Goal: Task Accomplishment & Management: Use online tool/utility

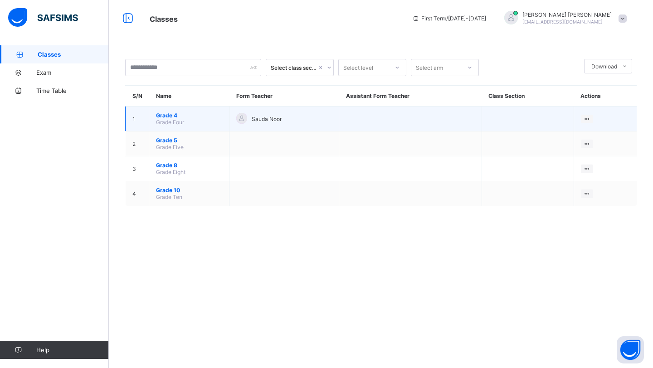
click at [173, 116] on span "Grade 4" at bounding box center [189, 115] width 66 height 7
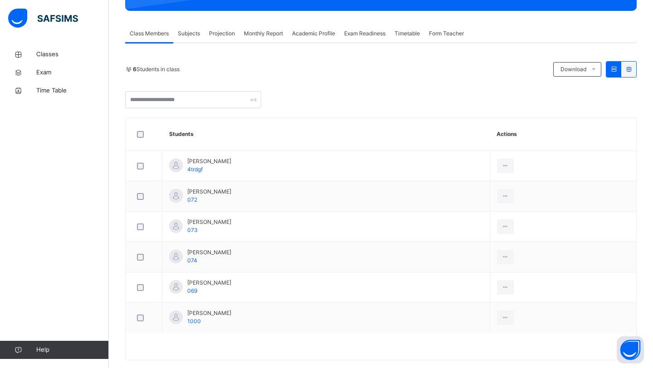
scroll to position [161, 0]
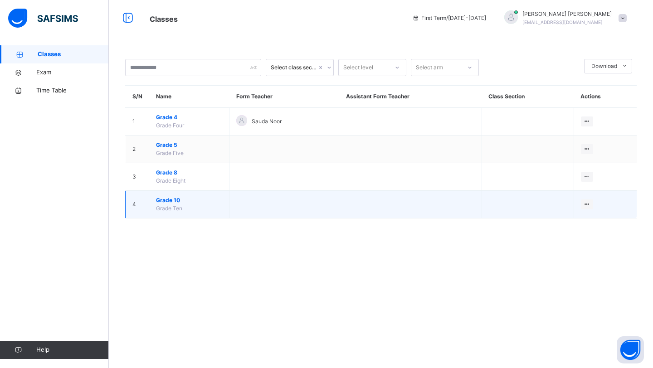
click at [167, 203] on span "Grade 10" at bounding box center [189, 200] width 66 height 8
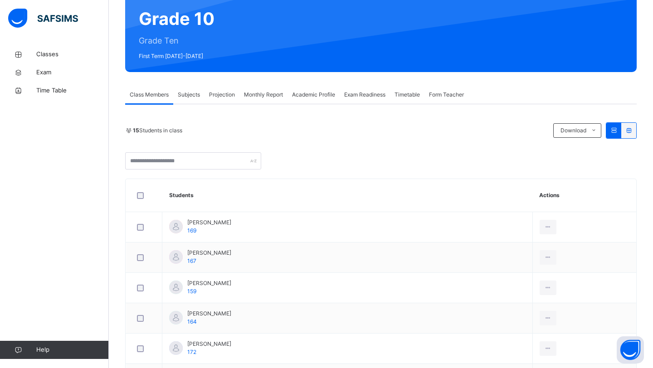
scroll to position [76, 0]
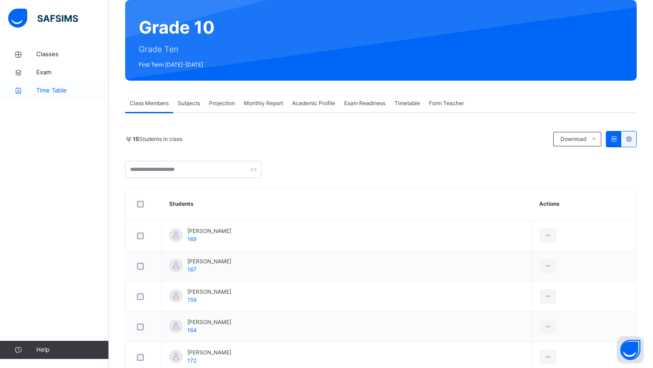
click at [65, 88] on span "Time Table" at bounding box center [72, 90] width 73 height 9
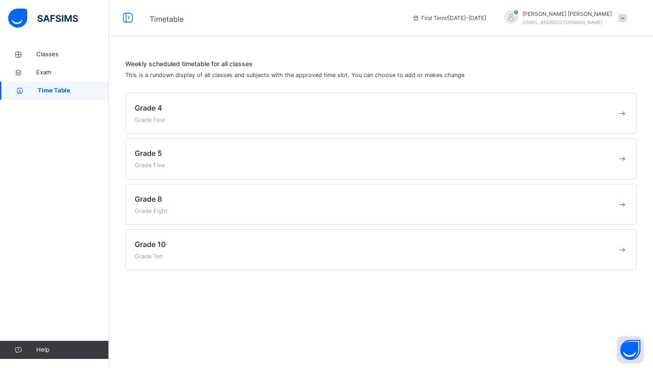
click at [219, 248] on div "Grade 10 Grade Ten" at bounding box center [376, 250] width 483 height 22
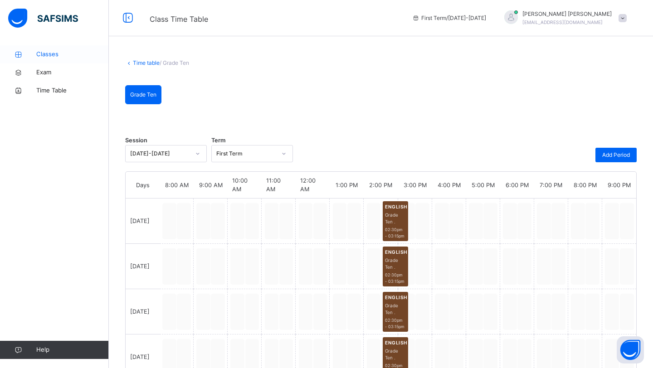
click at [33, 55] on icon at bounding box center [18, 54] width 36 height 7
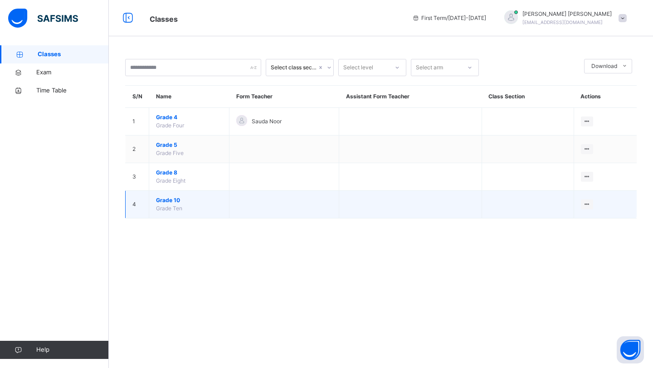
click at [173, 199] on span "Grade 10" at bounding box center [189, 200] width 66 height 8
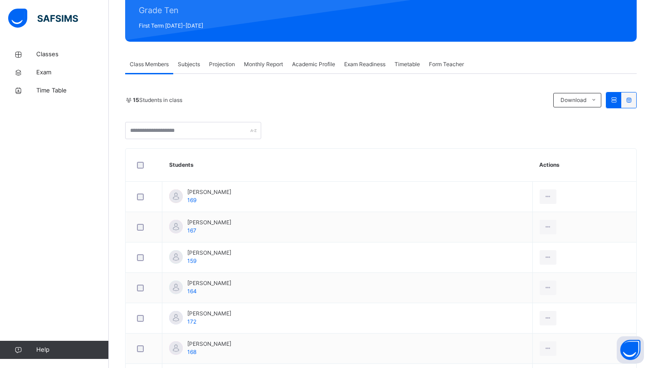
scroll to position [106, 0]
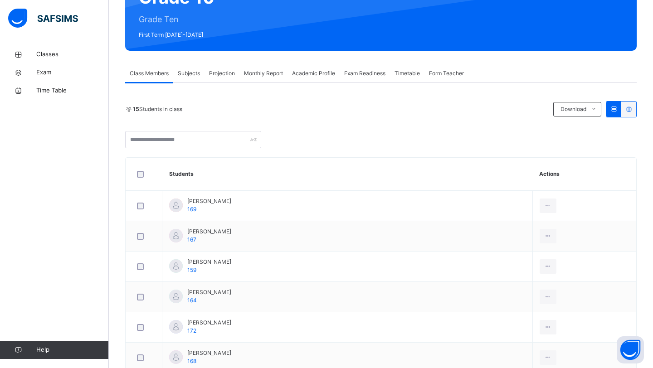
click at [193, 73] on span "Subjects" at bounding box center [189, 73] width 22 height 8
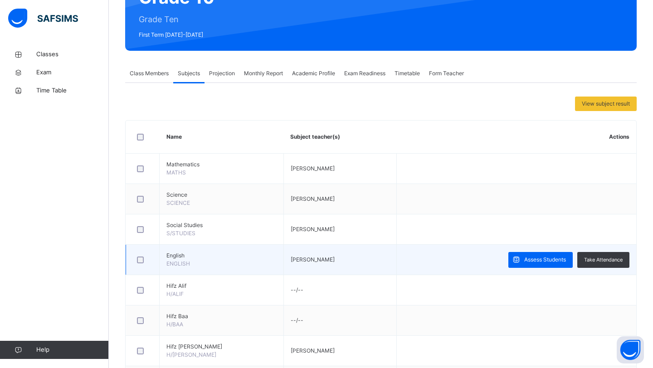
click at [194, 256] on span "English" at bounding box center [221, 256] width 110 height 8
click at [599, 252] on div "Take Attendance" at bounding box center [603, 260] width 52 height 16
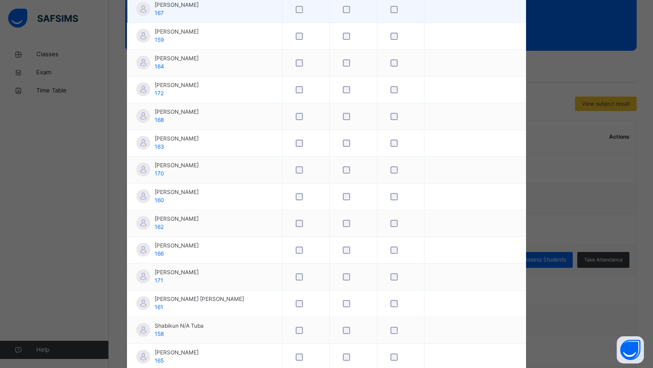
scroll to position [231, 0]
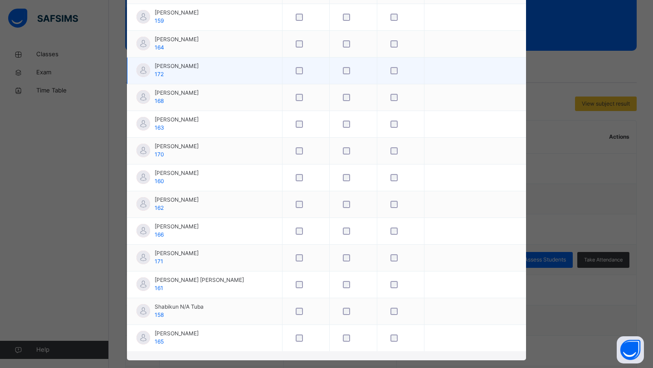
click at [386, 63] on div at bounding box center [400, 70] width 29 height 19
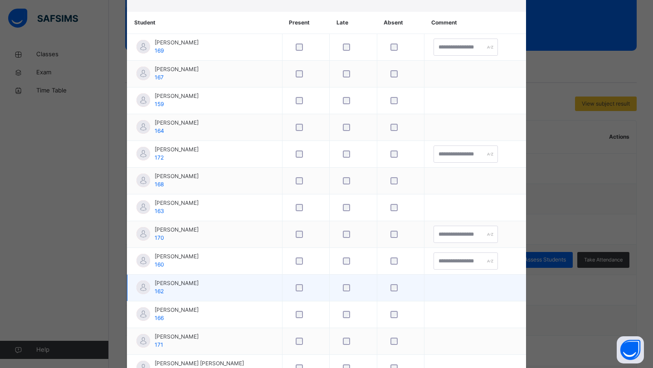
scroll to position [148, 0]
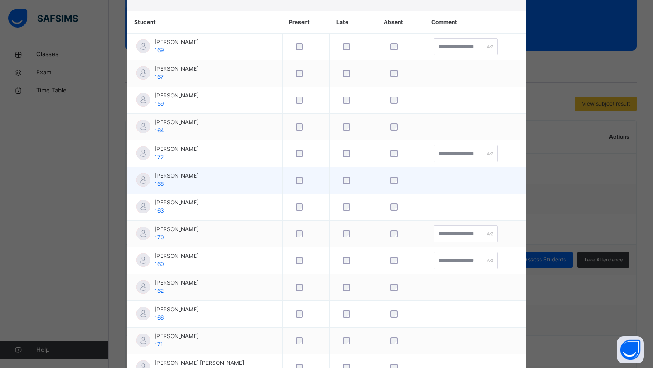
click at [386, 186] on div at bounding box center [400, 180] width 29 height 19
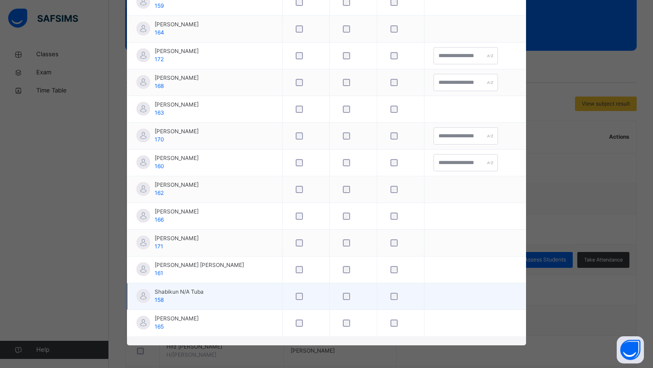
scroll to position [0, 0]
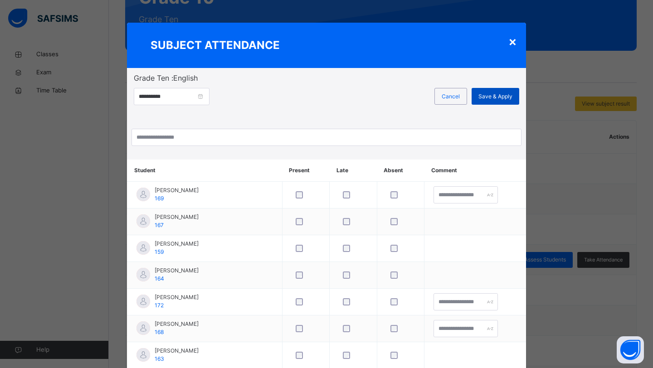
click at [493, 103] on div "Save & Apply" at bounding box center [496, 96] width 48 height 17
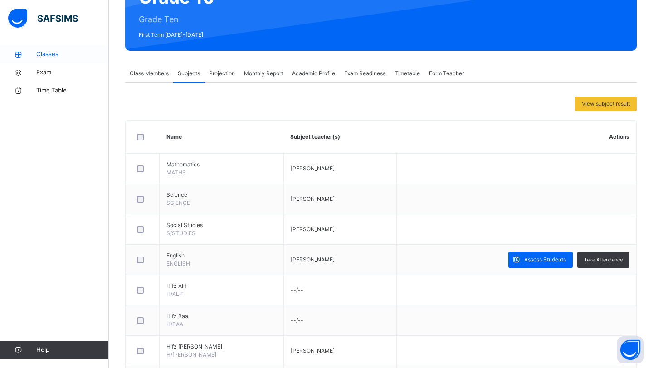
click at [55, 57] on span "Classes" at bounding box center [72, 54] width 73 height 9
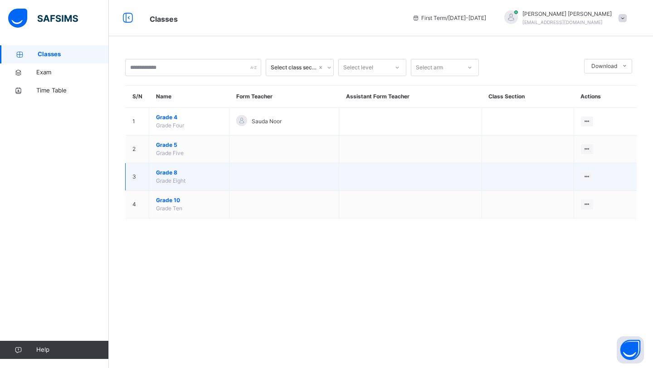
click at [172, 171] on span "Grade 8" at bounding box center [189, 173] width 66 height 8
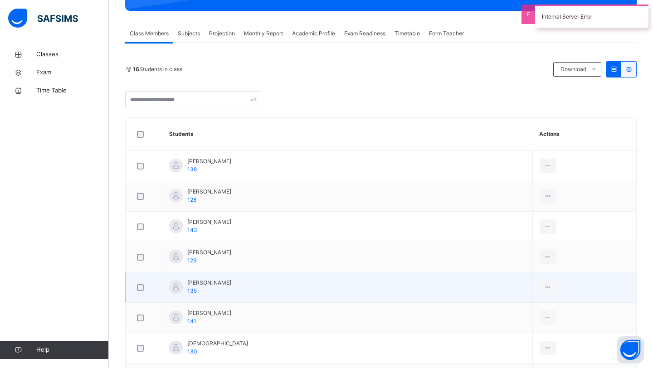
scroll to position [162, 0]
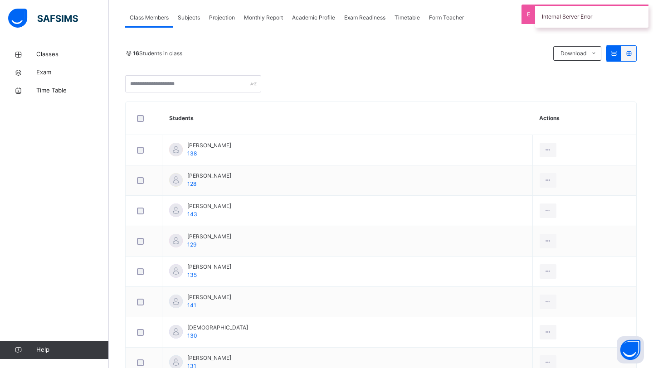
click at [191, 18] on span "Subjects" at bounding box center [189, 18] width 22 height 8
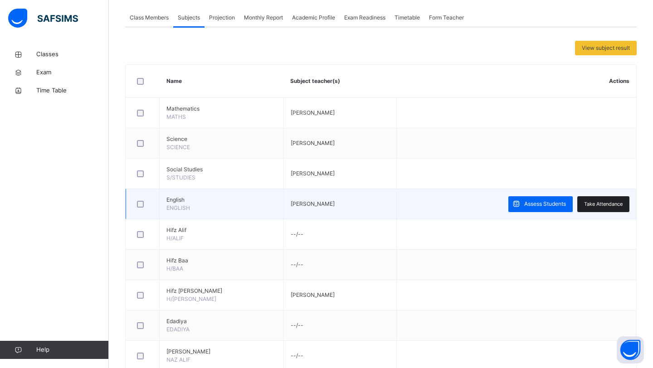
click at [598, 205] on span "Take Attendance" at bounding box center [603, 204] width 39 height 8
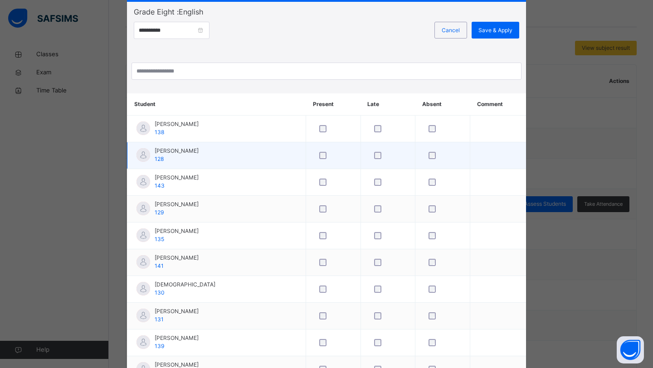
scroll to position [63, 0]
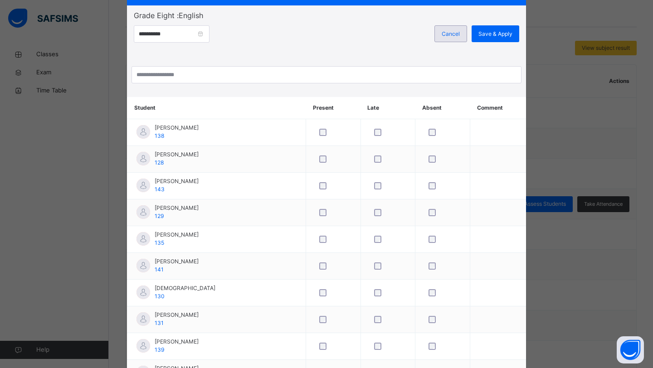
click at [452, 38] on div "Cancel" at bounding box center [451, 33] width 33 height 17
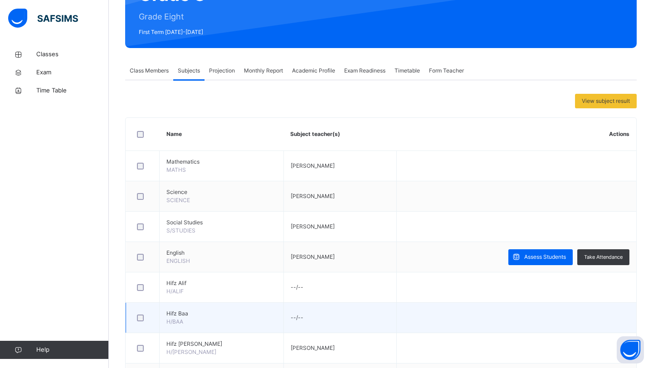
scroll to position [101, 0]
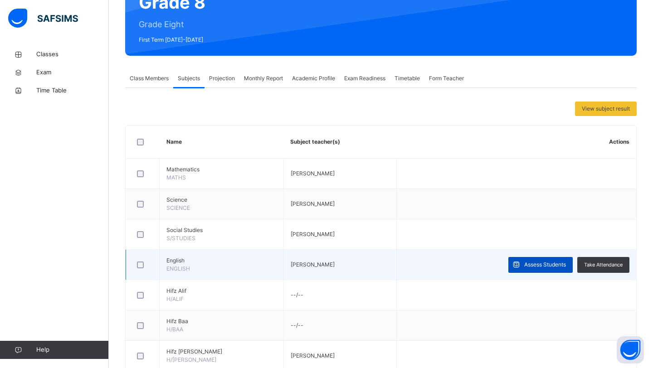
click at [541, 264] on span "Assess Students" at bounding box center [545, 265] width 42 height 8
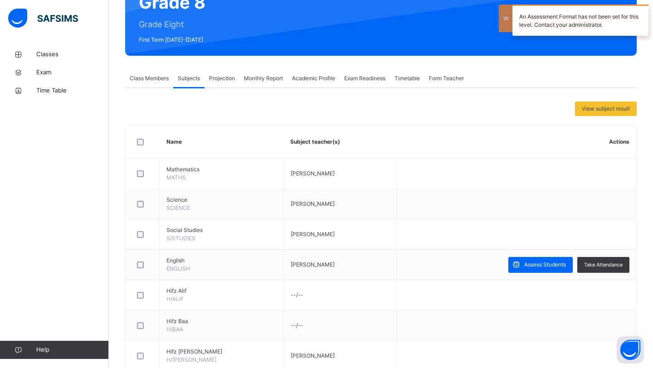
click at [158, 82] on span "Class Members" at bounding box center [149, 78] width 39 height 8
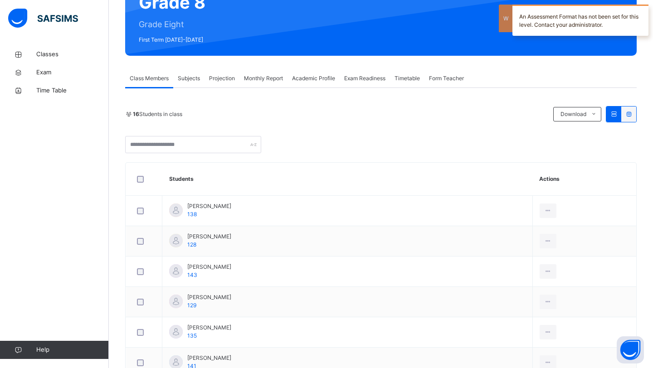
click at [229, 83] on div "Projection" at bounding box center [222, 78] width 35 height 18
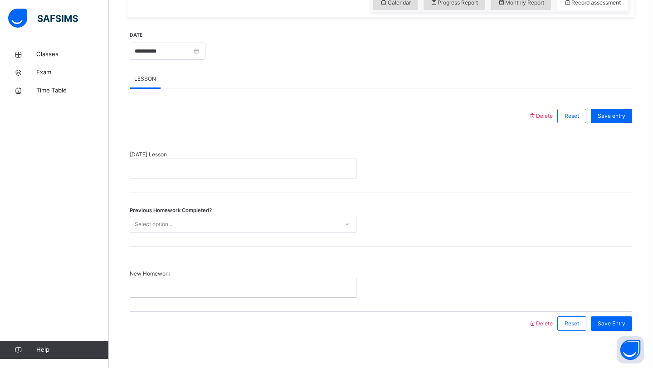
scroll to position [327, 0]
click at [262, 228] on div "Select option..." at bounding box center [234, 223] width 209 height 14
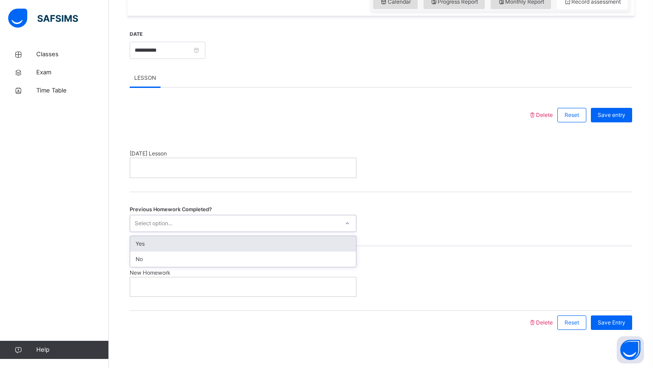
click at [256, 242] on div "Yes" at bounding box center [243, 243] width 226 height 15
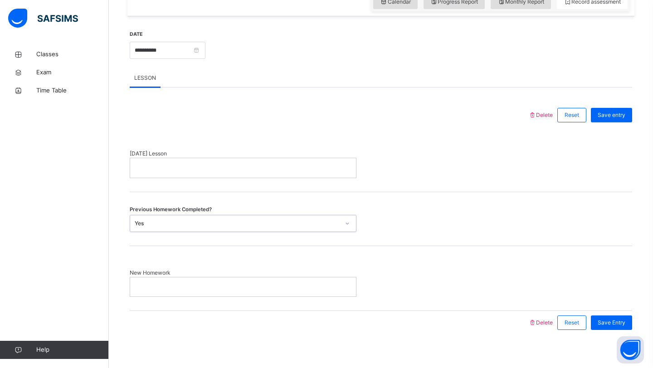
click at [223, 153] on span "[DATE] Lesson" at bounding box center [243, 154] width 227 height 8
click at [223, 174] on div at bounding box center [243, 167] width 226 height 19
drag, startPoint x: 239, startPoint y: 168, endPoint x: 133, endPoint y: 167, distance: 105.7
click at [133, 167] on div "**********" at bounding box center [243, 167] width 226 height 19
copy p "**********"
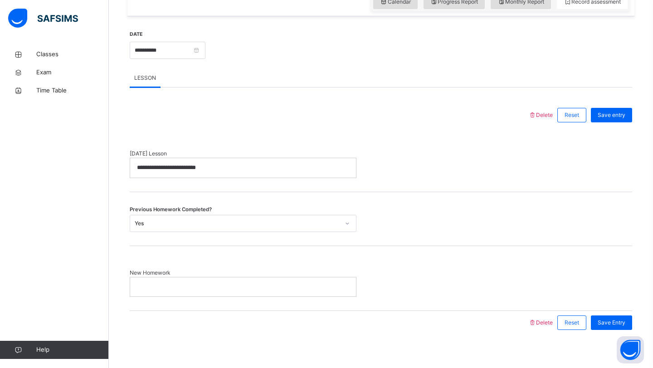
click at [180, 291] on div at bounding box center [243, 287] width 226 height 19
click at [605, 324] on span "Save Entry" at bounding box center [612, 323] width 28 height 8
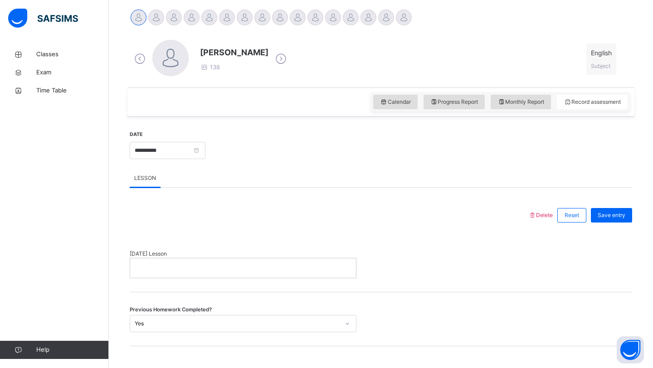
scroll to position [221, 0]
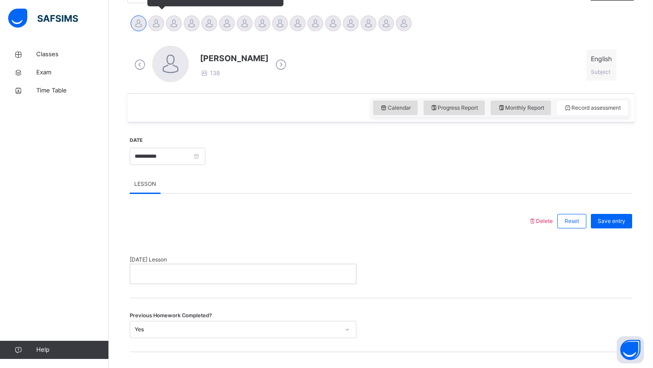
click at [150, 22] on div at bounding box center [156, 23] width 16 height 16
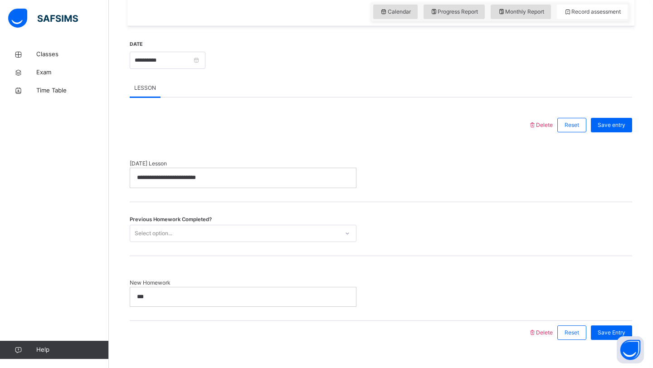
scroll to position [321, 0]
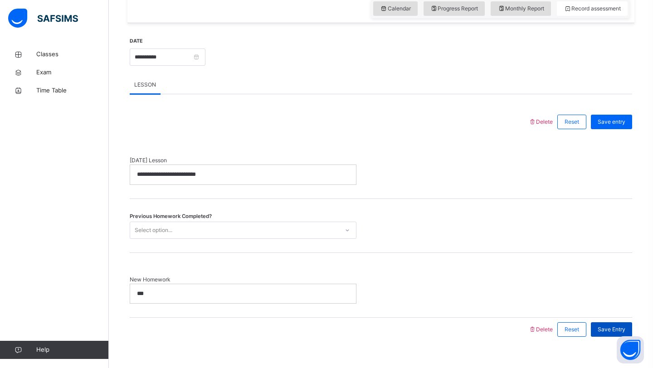
click at [611, 328] on span "Save Entry" at bounding box center [612, 330] width 28 height 8
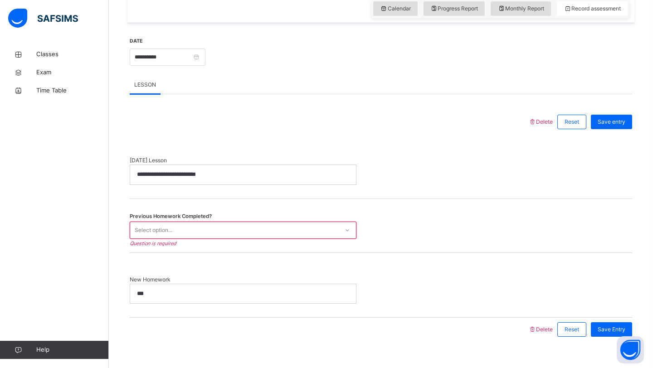
click at [301, 229] on div "Select option..." at bounding box center [234, 230] width 209 height 14
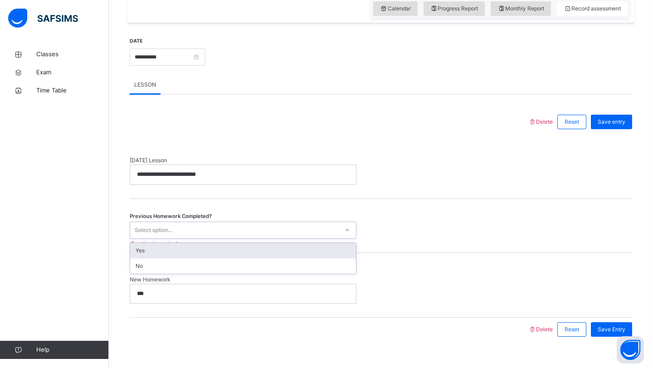
click at [292, 244] on div "Yes" at bounding box center [243, 250] width 226 height 15
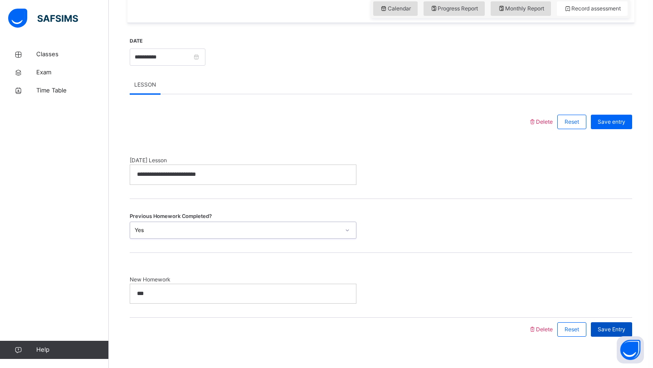
click at [594, 330] on div "Save Entry" at bounding box center [611, 330] width 41 height 15
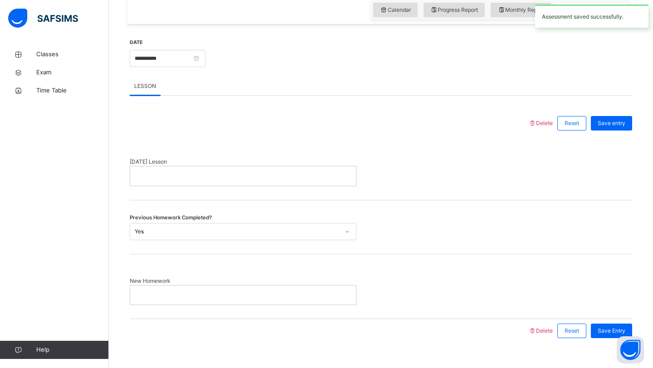
scroll to position [334, 0]
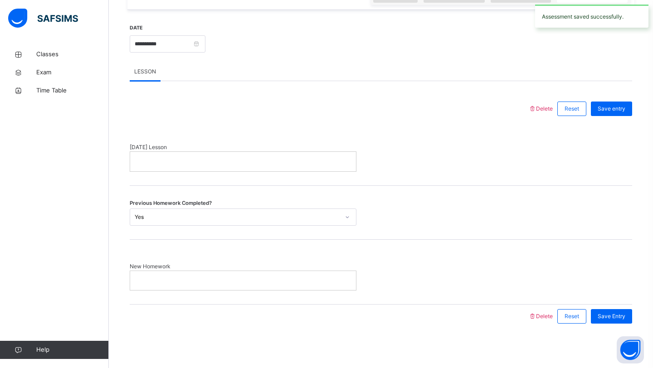
click at [317, 163] on p at bounding box center [243, 161] width 212 height 8
click at [323, 277] on p at bounding box center [243, 281] width 212 height 8
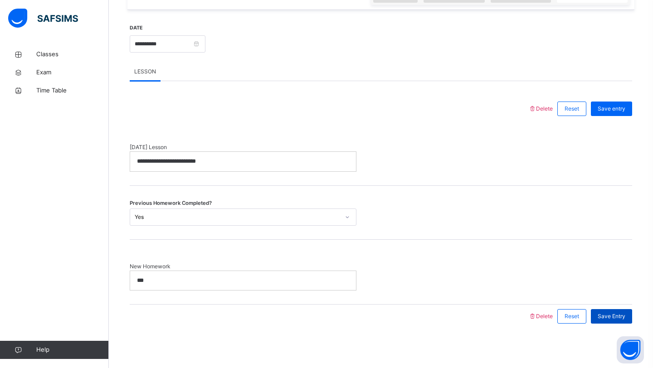
click at [613, 321] on div "Save Entry" at bounding box center [611, 316] width 41 height 15
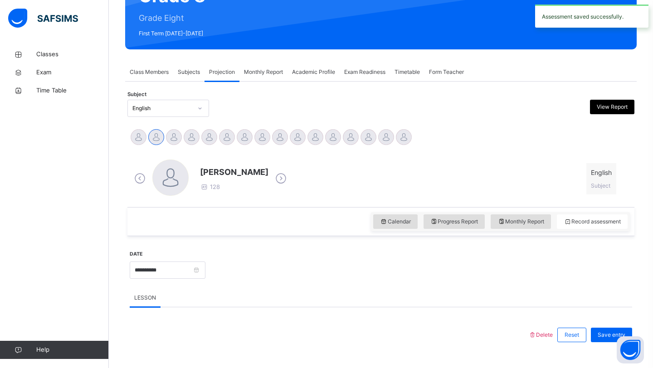
scroll to position [334, 0]
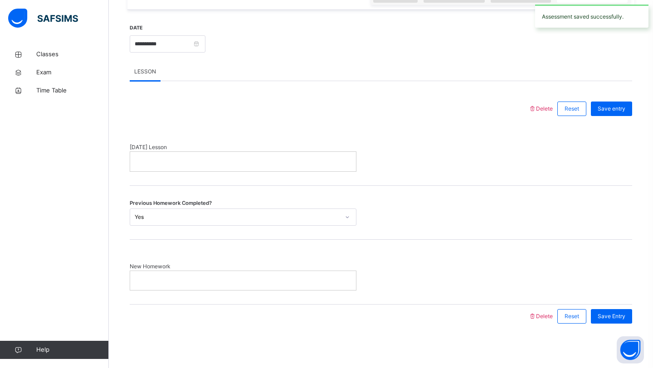
click at [309, 179] on div "[DATE] Lesson" at bounding box center [381, 153] width 503 height 65
click at [303, 158] on p at bounding box center [243, 161] width 212 height 8
click at [272, 275] on div at bounding box center [243, 280] width 226 height 19
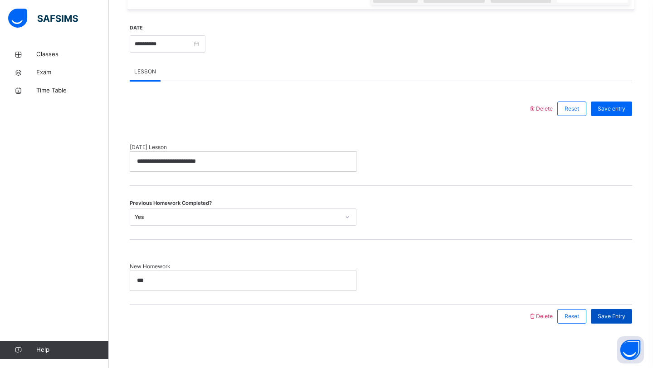
click at [616, 317] on span "Save Entry" at bounding box center [612, 317] width 28 height 8
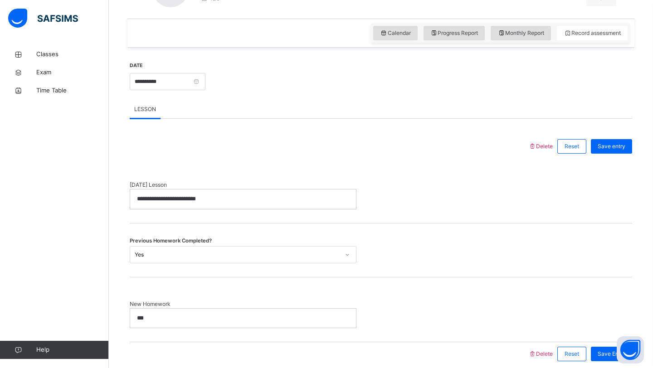
scroll to position [297, 0]
click at [230, 322] on div "***" at bounding box center [243, 317] width 226 height 19
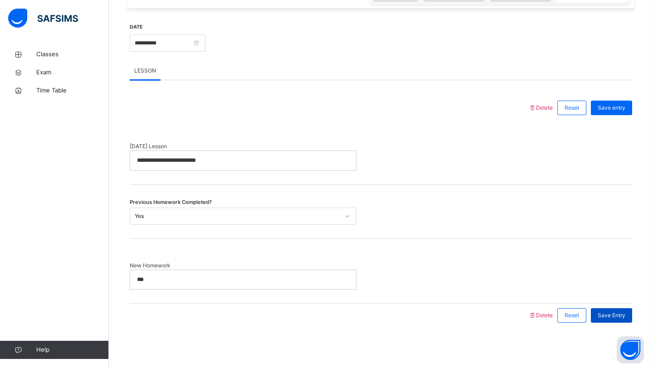
click at [607, 311] on div "Save Entry" at bounding box center [611, 315] width 41 height 15
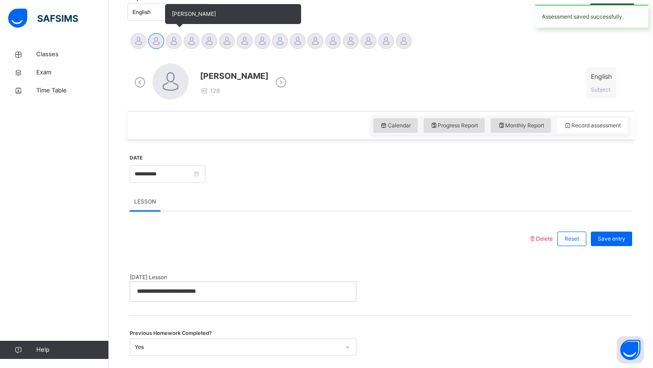
click at [172, 41] on div at bounding box center [174, 41] width 16 height 16
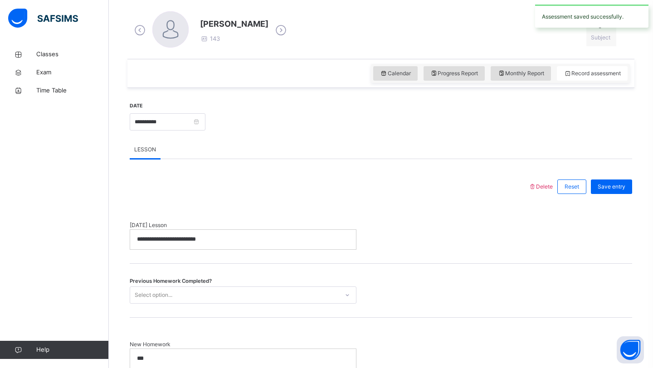
scroll to position [332, 0]
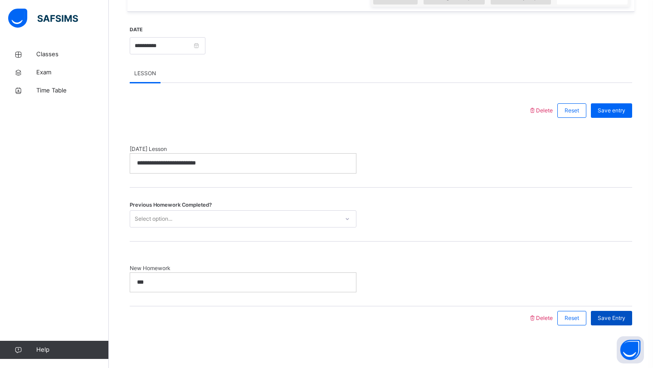
click at [617, 318] on span "Save Entry" at bounding box center [612, 318] width 28 height 8
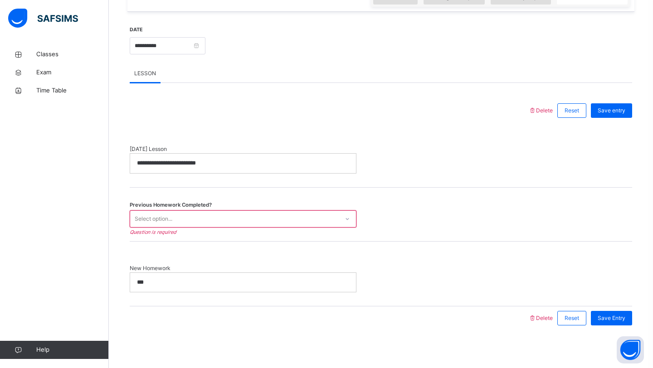
click at [347, 232] on div "Previous Homework Completed? Select option... Question is required" at bounding box center [381, 215] width 503 height 54
click at [347, 229] on div "Previous Homework Completed? Select option... Question is required" at bounding box center [381, 215] width 503 height 54
click at [346, 217] on icon at bounding box center [347, 219] width 5 height 9
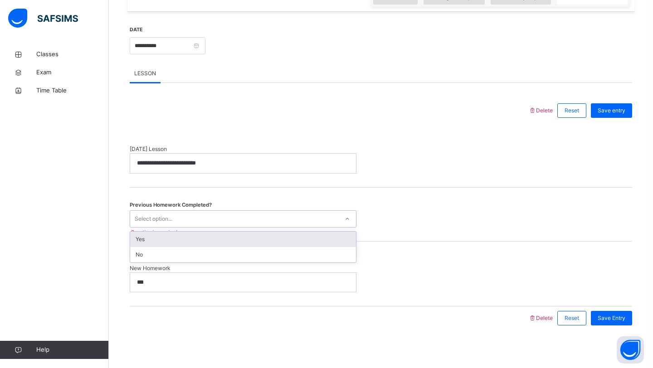
click at [344, 237] on div "Yes" at bounding box center [243, 239] width 226 height 15
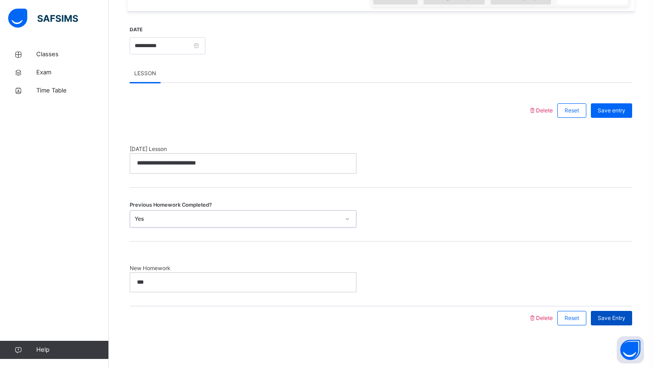
click at [606, 311] on div "Save Entry" at bounding box center [611, 318] width 41 height 15
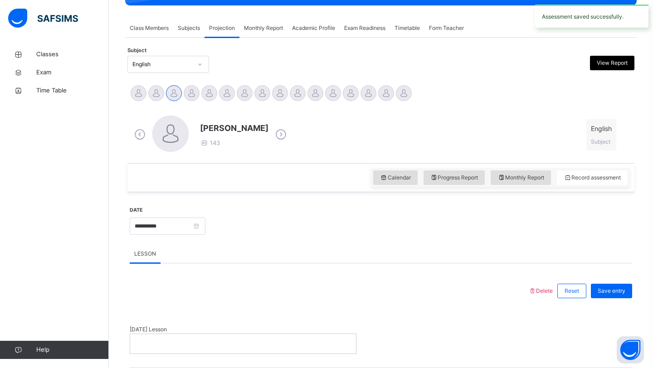
scroll to position [150, 0]
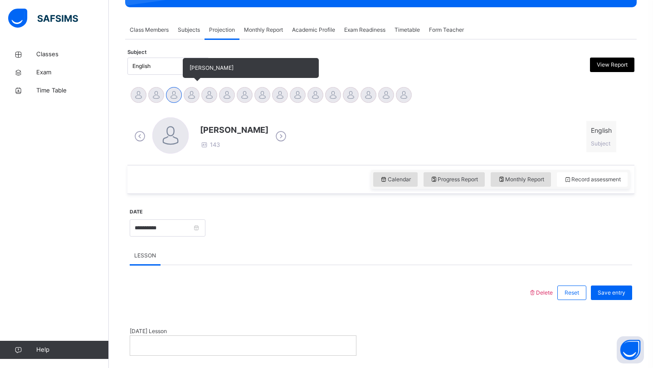
click at [195, 95] on div at bounding box center [192, 95] width 16 height 16
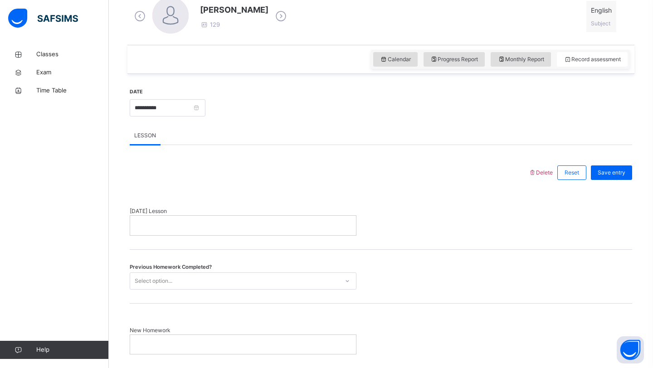
scroll to position [0, 0]
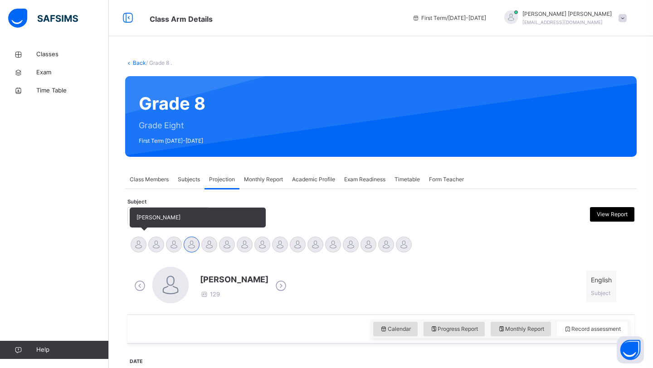
click at [137, 244] on div at bounding box center [139, 245] width 16 height 16
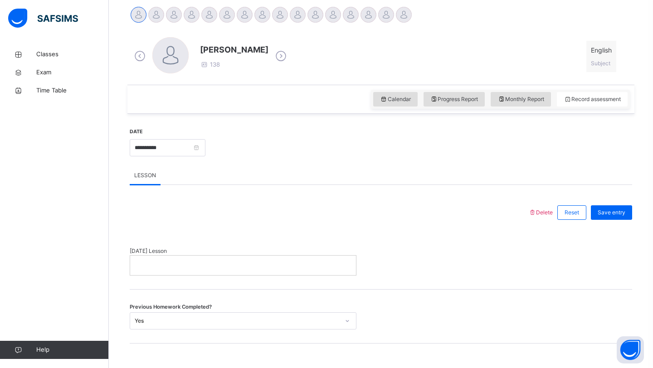
scroll to position [239, 0]
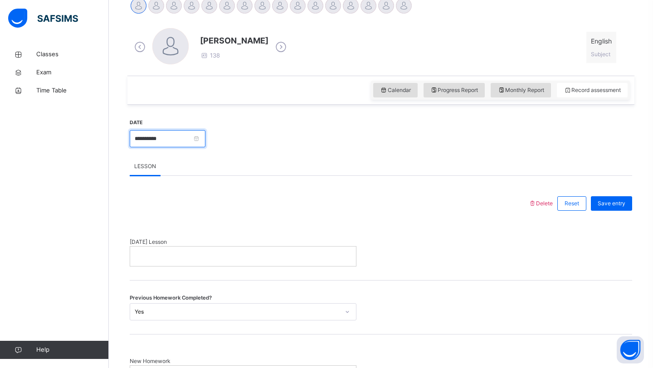
click at [204, 144] on input "**********" at bounding box center [168, 138] width 76 height 17
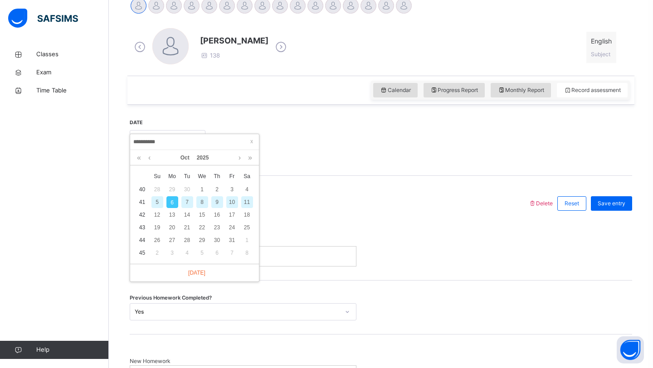
click at [204, 139] on input "**********" at bounding box center [194, 142] width 123 height 10
click at [171, 201] on div "6" at bounding box center [172, 202] width 12 height 12
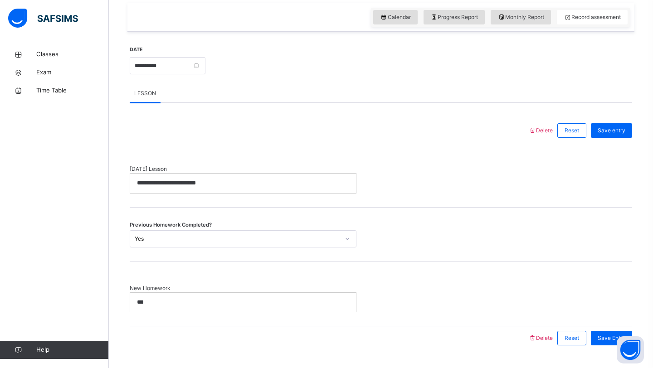
scroll to position [335, 0]
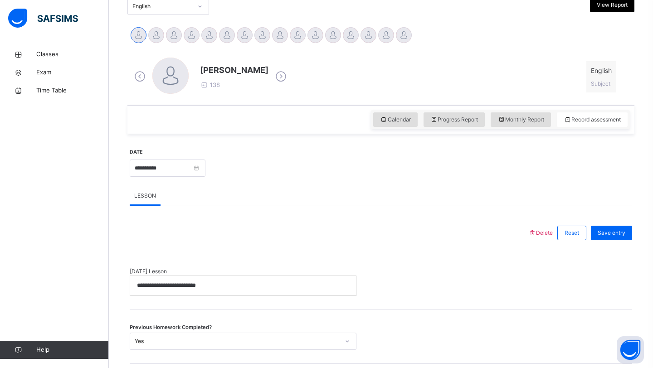
click at [274, 75] on icon at bounding box center [281, 77] width 16 height 14
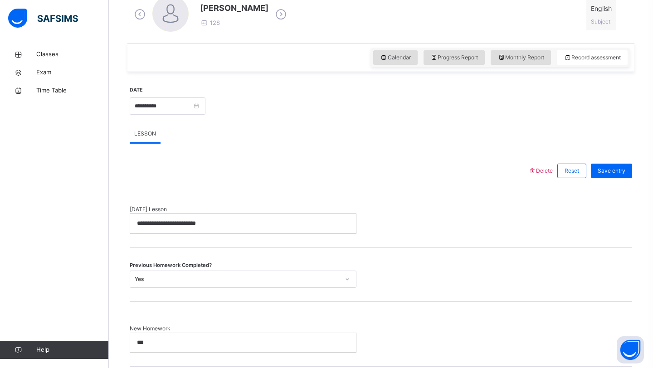
scroll to position [261, 0]
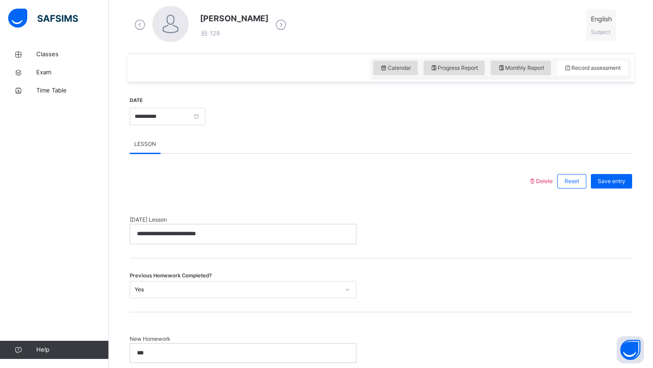
click at [273, 26] on icon at bounding box center [281, 25] width 16 height 14
click at [289, 28] on icon at bounding box center [281, 25] width 16 height 14
click at [158, 232] on p at bounding box center [243, 234] width 212 height 8
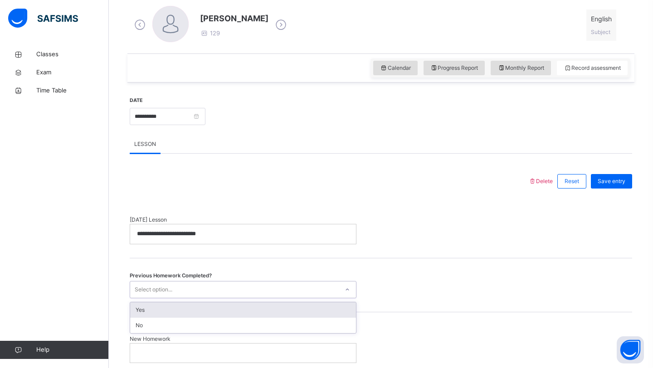
click at [178, 290] on div "Select option..." at bounding box center [234, 290] width 209 height 14
click at [172, 309] on div "Yes" at bounding box center [243, 310] width 226 height 15
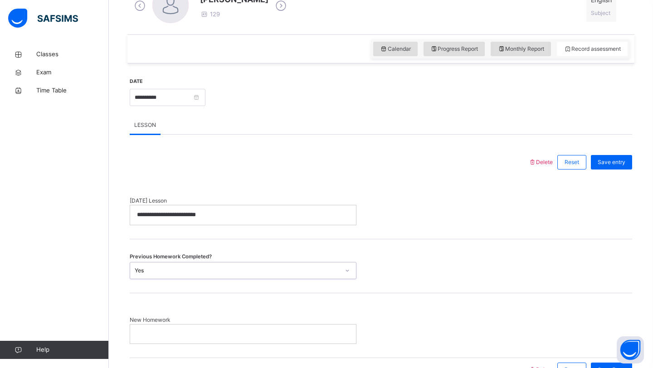
scroll to position [283, 0]
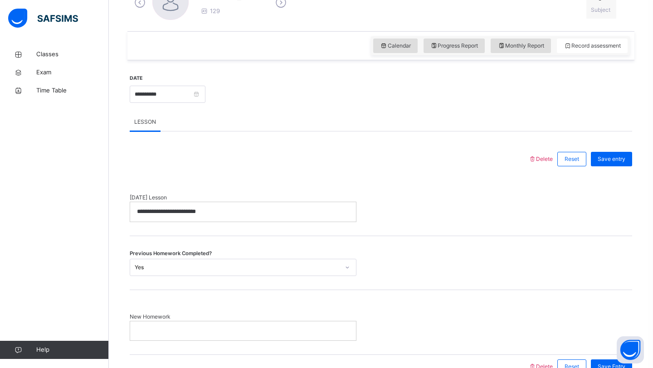
click at [170, 327] on p at bounding box center [243, 331] width 212 height 8
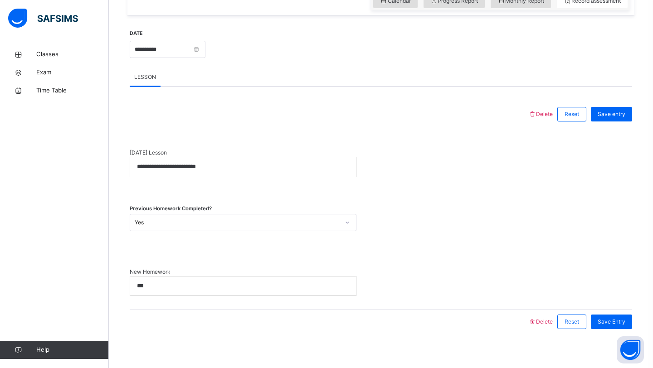
scroll to position [335, 0]
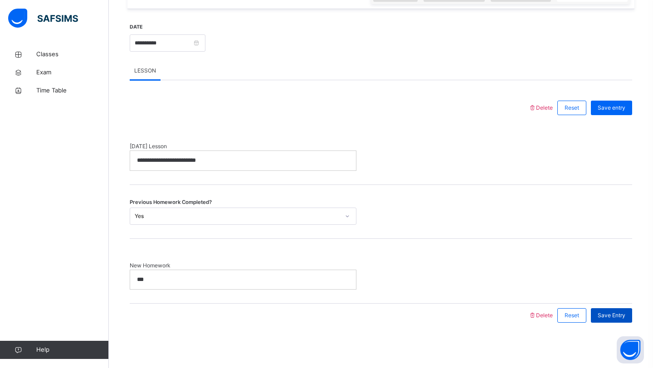
click at [616, 313] on span "Save Entry" at bounding box center [612, 316] width 28 height 8
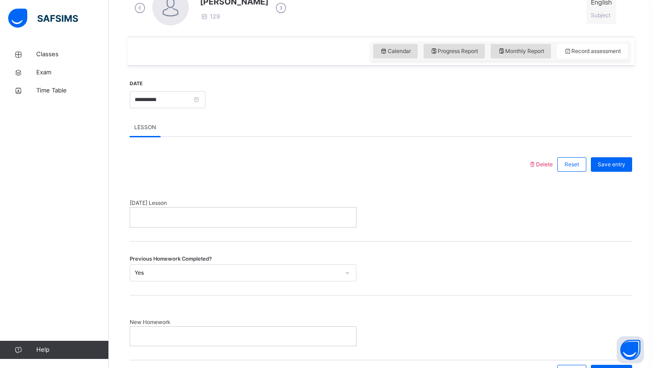
scroll to position [263, 0]
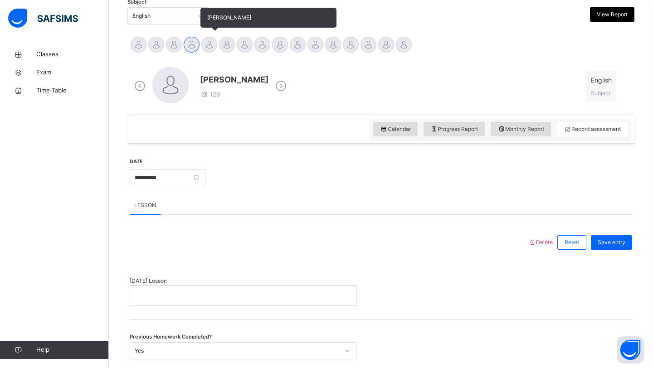
click at [211, 44] on div at bounding box center [209, 45] width 16 height 16
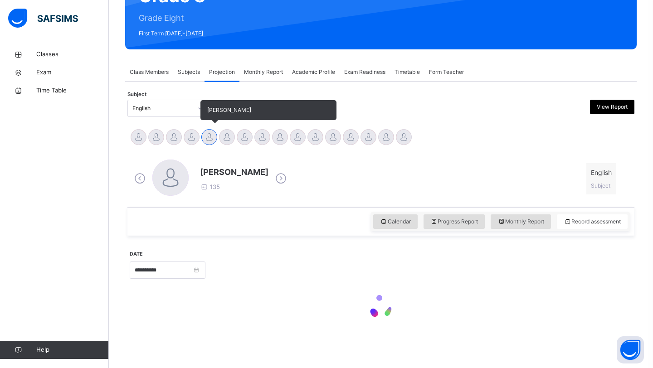
scroll to position [200, 0]
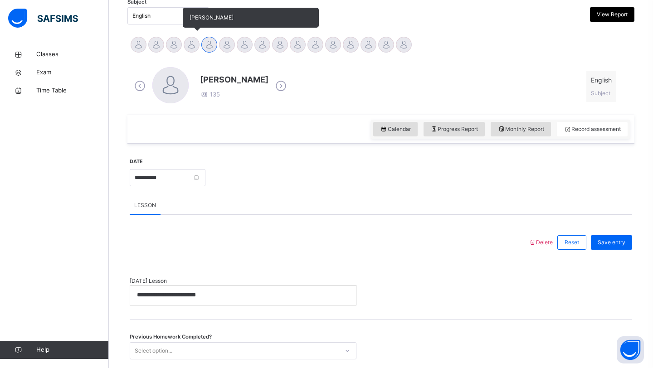
click at [191, 44] on div at bounding box center [192, 45] width 16 height 16
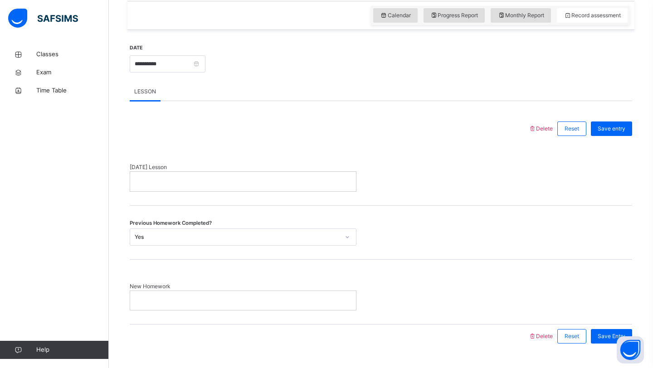
scroll to position [316, 0]
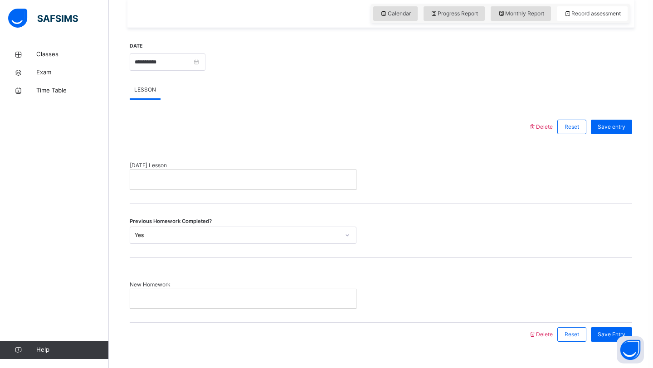
click at [199, 179] on p at bounding box center [243, 180] width 212 height 8
click at [204, 291] on div at bounding box center [243, 298] width 226 height 19
click at [603, 332] on span "Save Entry" at bounding box center [612, 335] width 28 height 8
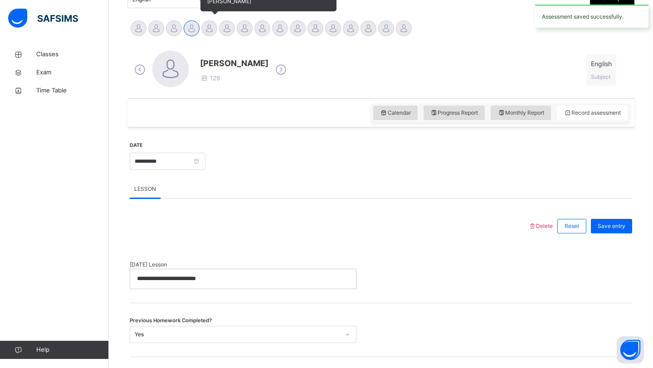
click at [205, 26] on div at bounding box center [209, 28] width 16 height 16
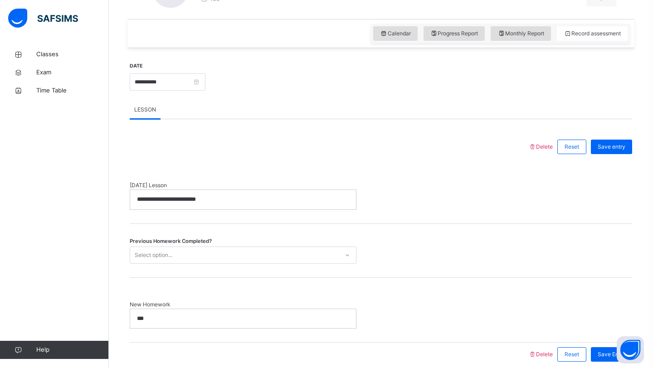
scroll to position [335, 0]
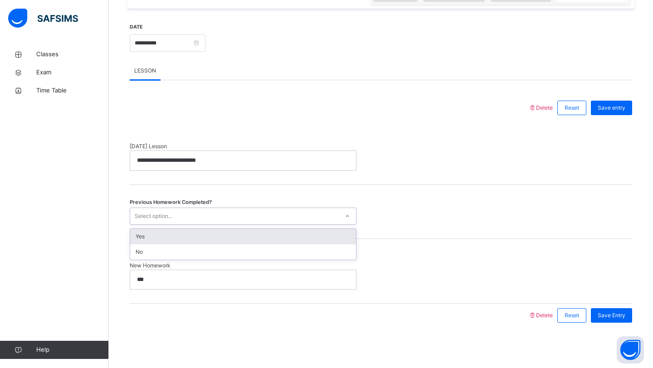
click at [233, 215] on div "Select option..." at bounding box center [234, 216] width 209 height 14
click at [228, 234] on div "Yes" at bounding box center [243, 236] width 226 height 15
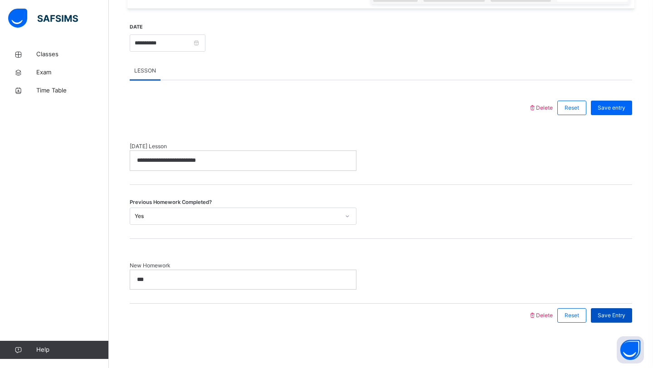
click at [612, 313] on span "Save Entry" at bounding box center [612, 316] width 28 height 8
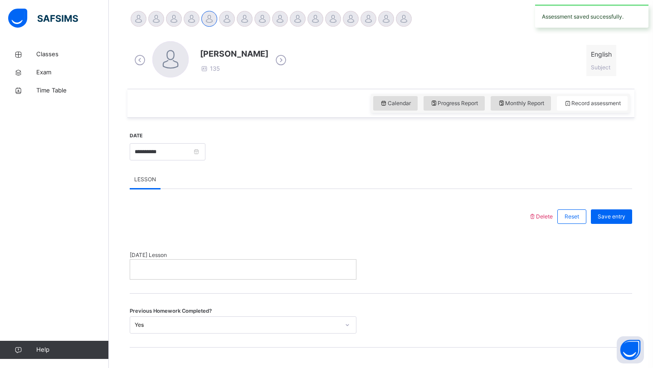
scroll to position [225, 0]
click at [228, 20] on div at bounding box center [227, 20] width 16 height 16
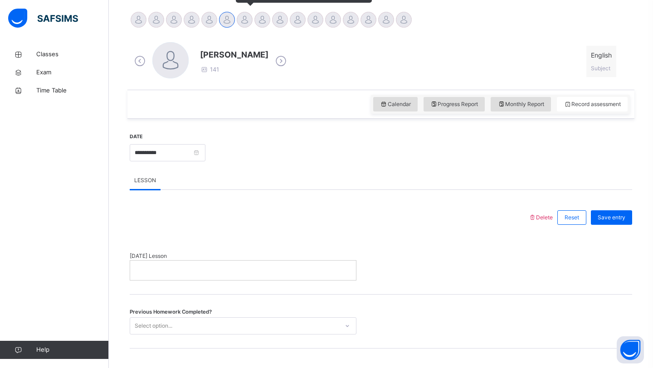
click at [245, 20] on div at bounding box center [245, 20] width 16 height 16
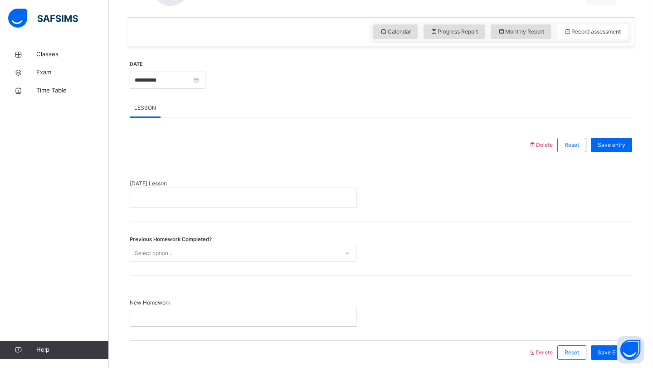
scroll to position [304, 0]
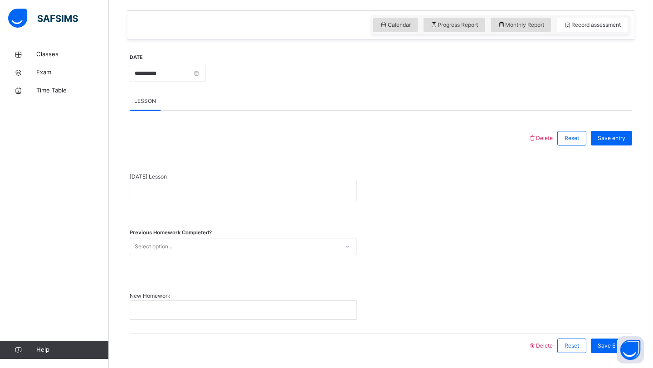
click at [197, 190] on p at bounding box center [243, 191] width 212 height 8
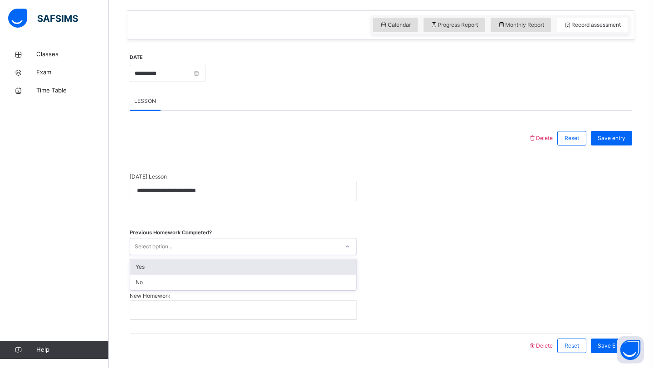
click at [195, 243] on div "Select option..." at bounding box center [234, 246] width 209 height 14
click at [189, 267] on div "Yes" at bounding box center [243, 266] width 226 height 15
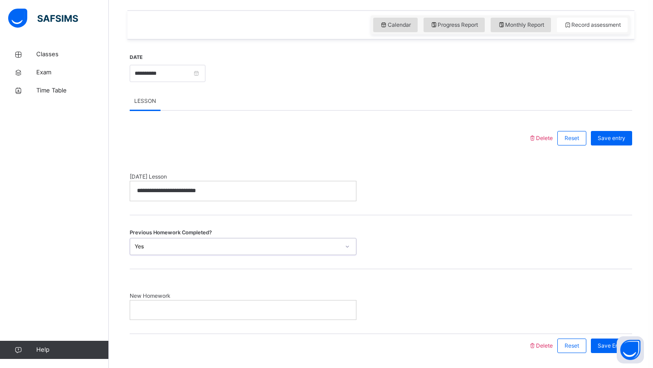
click at [176, 316] on div at bounding box center [243, 310] width 226 height 19
click at [605, 343] on span "Save Entry" at bounding box center [612, 346] width 28 height 8
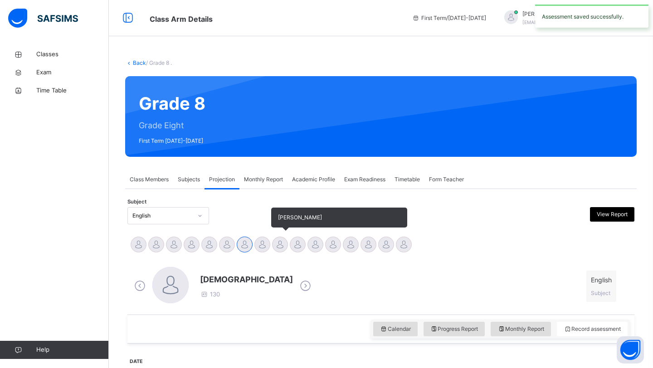
click at [273, 237] on div "[PERSON_NAME]" at bounding box center [280, 246] width 18 height 20
click at [265, 240] on div at bounding box center [262, 245] width 16 height 16
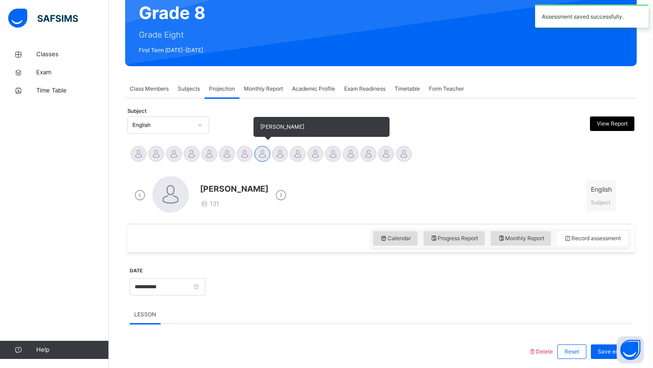
scroll to position [92, 0]
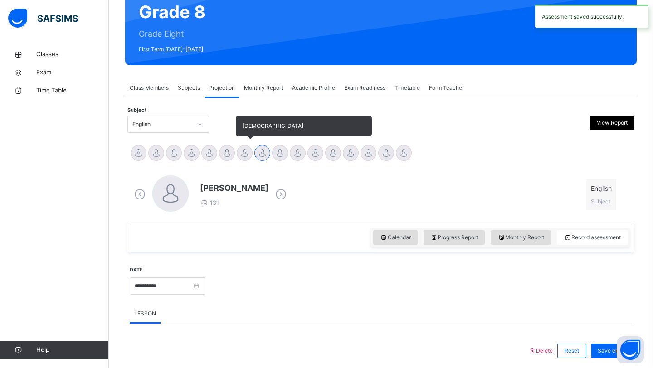
click at [245, 158] on div at bounding box center [245, 153] width 16 height 16
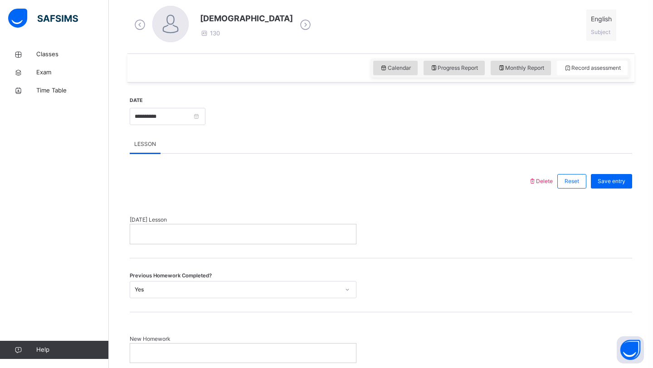
scroll to position [263, 0]
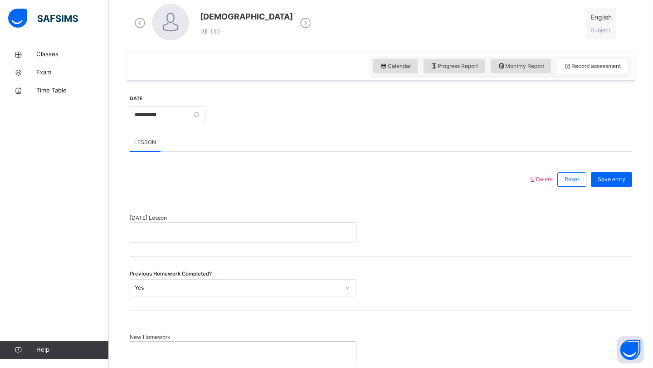
click at [238, 240] on div at bounding box center [243, 232] width 226 height 19
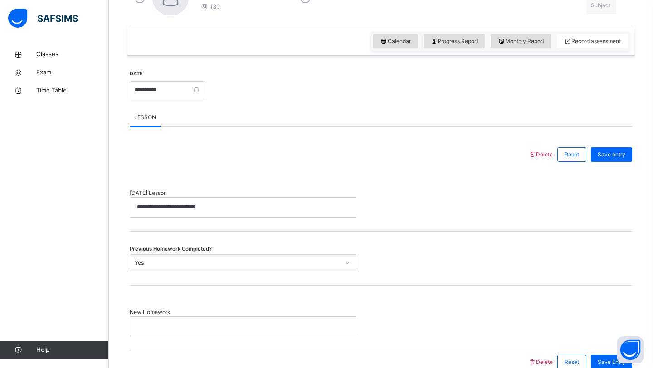
click at [250, 310] on span "New Homework" at bounding box center [243, 312] width 227 height 8
click at [248, 324] on p at bounding box center [243, 327] width 212 height 8
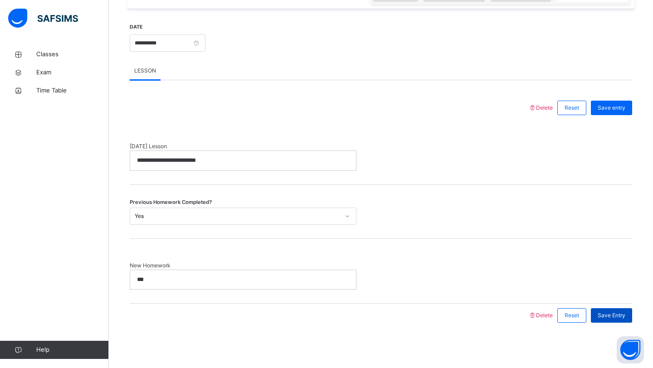
click at [611, 317] on span "Save Entry" at bounding box center [612, 316] width 28 height 8
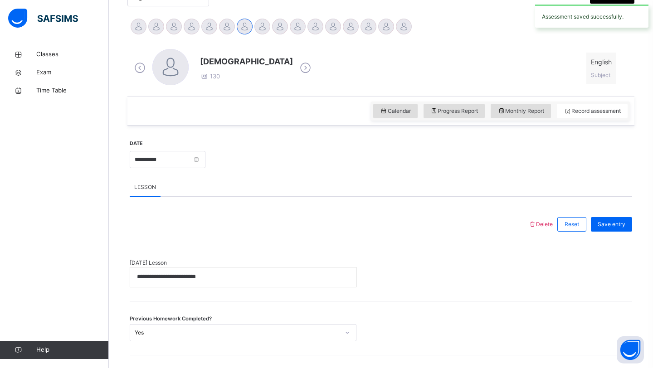
scroll to position [216, 0]
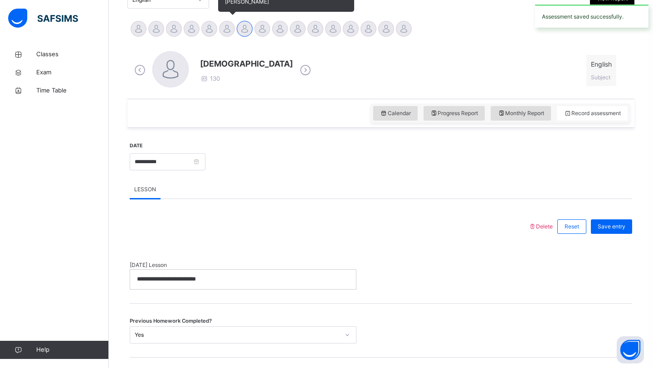
click at [233, 28] on div at bounding box center [227, 29] width 16 height 16
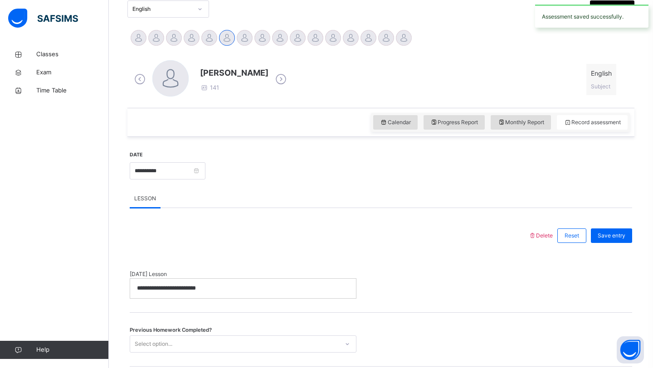
scroll to position [205, 0]
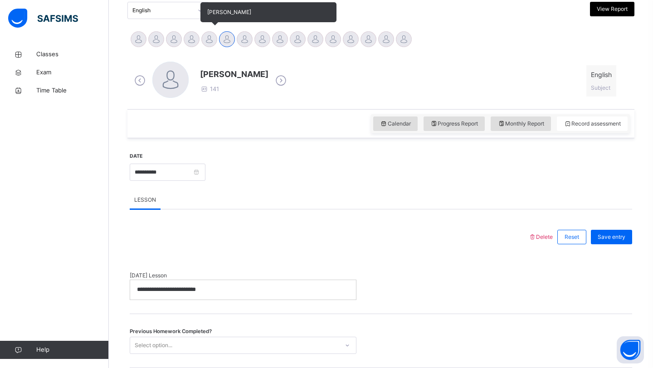
click at [200, 39] on div "[PERSON_NAME]" at bounding box center [209, 40] width 18 height 20
click at [208, 39] on div at bounding box center [209, 39] width 16 height 16
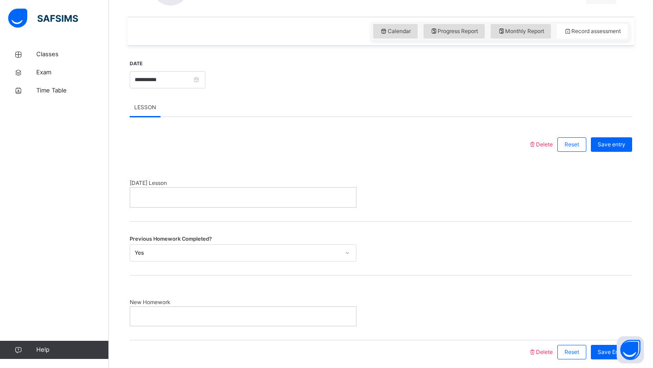
scroll to position [298, 0]
click at [181, 191] on div at bounding box center [243, 196] width 226 height 19
click at [195, 305] on span "New Homework" at bounding box center [243, 302] width 227 height 8
click at [195, 320] on p at bounding box center [243, 316] width 212 height 8
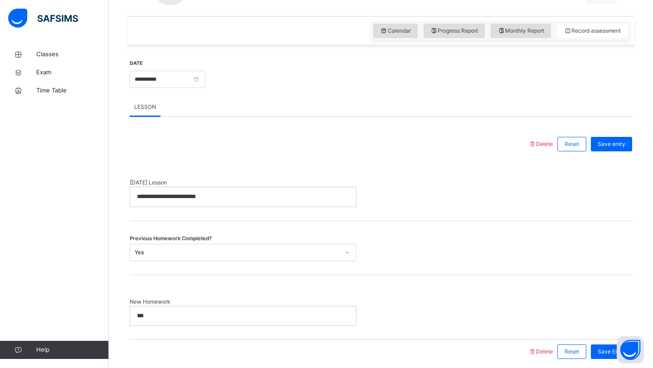
scroll to position [335, 0]
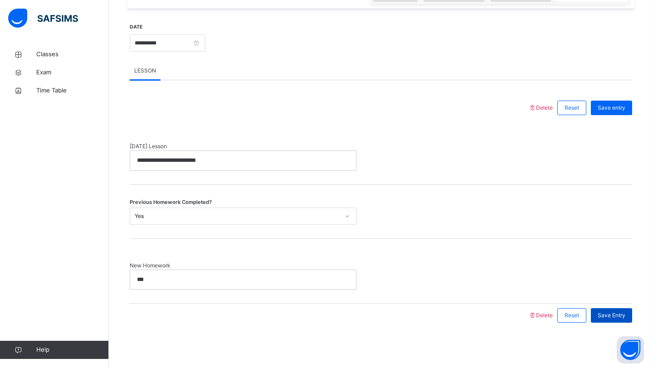
click at [623, 316] on span "Save Entry" at bounding box center [612, 316] width 28 height 8
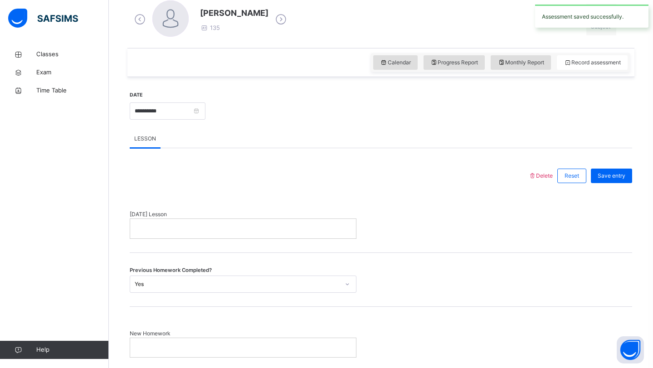
scroll to position [267, 0]
click at [314, 226] on p at bounding box center [243, 228] width 212 height 8
click at [264, 335] on span "New Homework" at bounding box center [243, 333] width 227 height 8
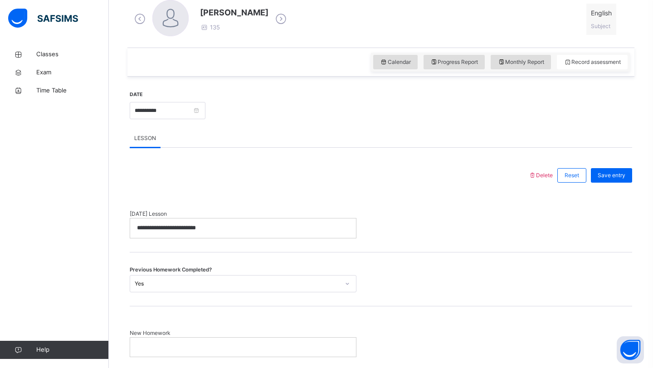
click at [264, 351] on p at bounding box center [243, 347] width 212 height 8
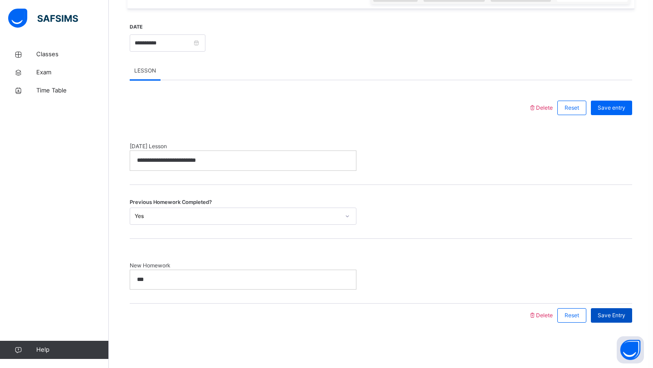
click at [619, 315] on span "Save Entry" at bounding box center [612, 316] width 28 height 8
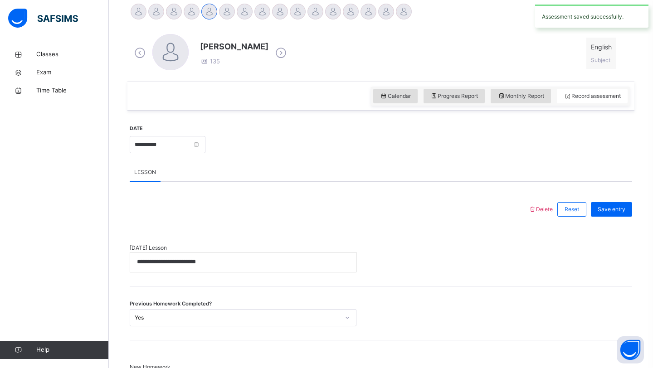
scroll to position [127, 0]
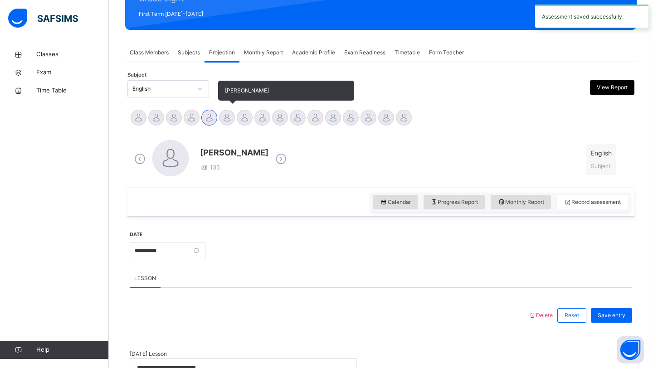
click at [226, 116] on div at bounding box center [227, 118] width 16 height 16
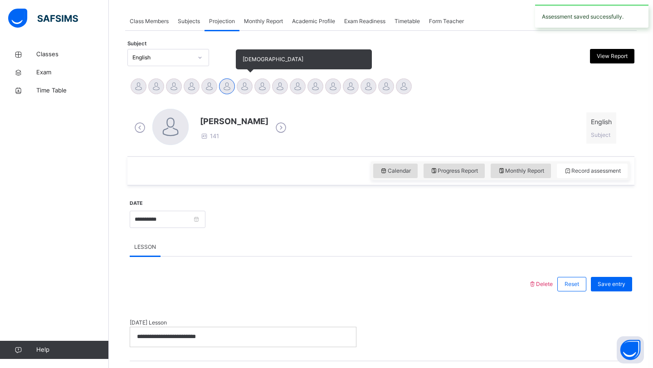
click at [242, 79] on div at bounding box center [245, 86] width 16 height 16
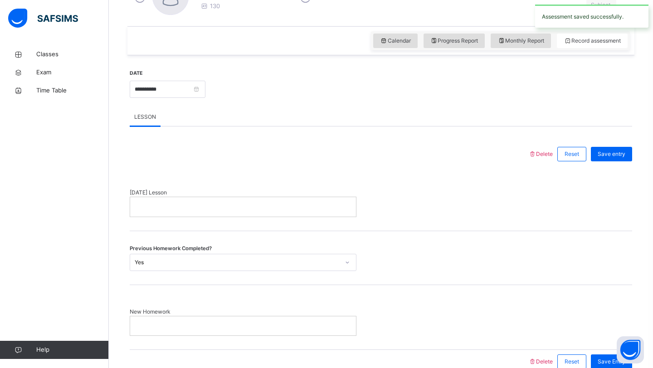
scroll to position [289, 0]
click at [219, 210] on p at bounding box center [243, 206] width 212 height 8
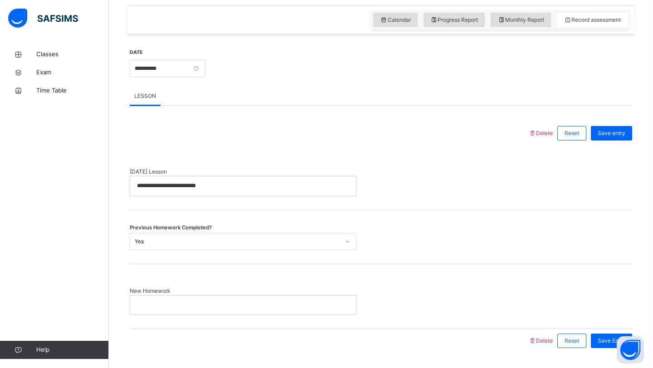
scroll to position [310, 0]
click at [222, 303] on p at bounding box center [243, 304] width 212 height 8
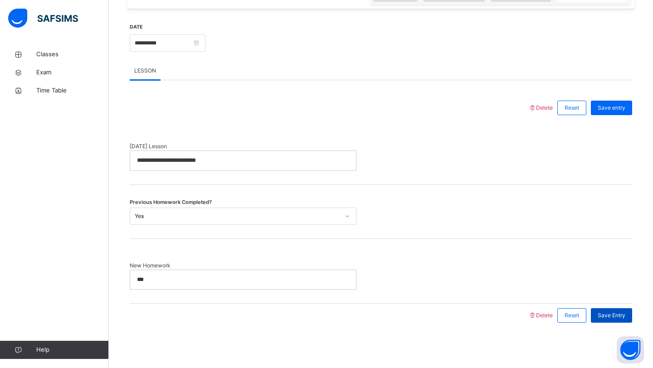
click at [620, 316] on span "Save Entry" at bounding box center [612, 316] width 28 height 8
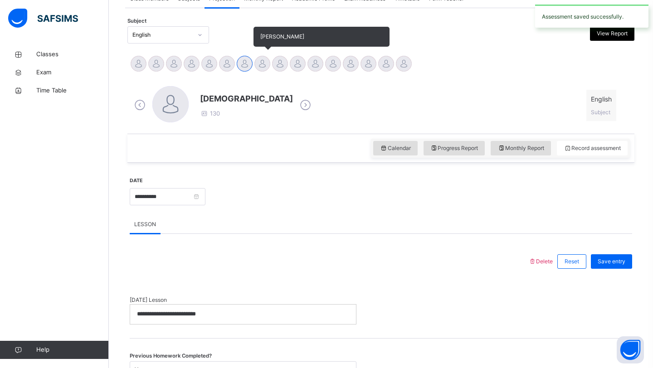
click at [264, 62] on div at bounding box center [262, 64] width 16 height 16
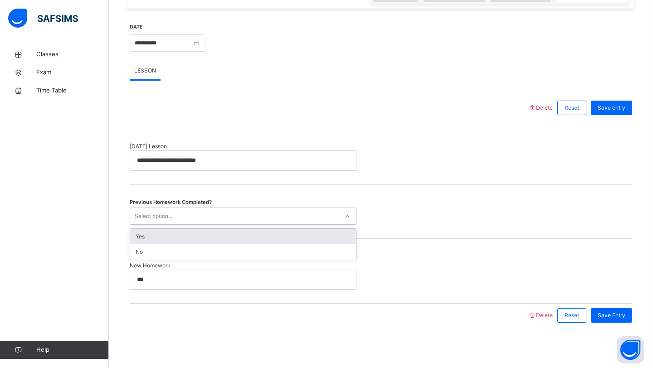
click at [226, 222] on div "Select option..." at bounding box center [234, 216] width 209 height 14
click at [221, 237] on div "Yes" at bounding box center [243, 236] width 226 height 15
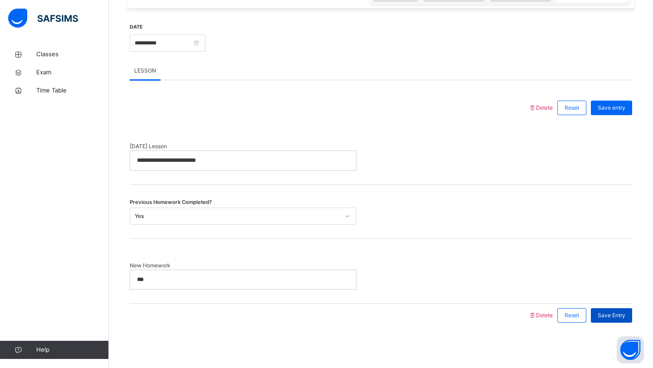
click at [619, 316] on span "Save Entry" at bounding box center [612, 316] width 28 height 8
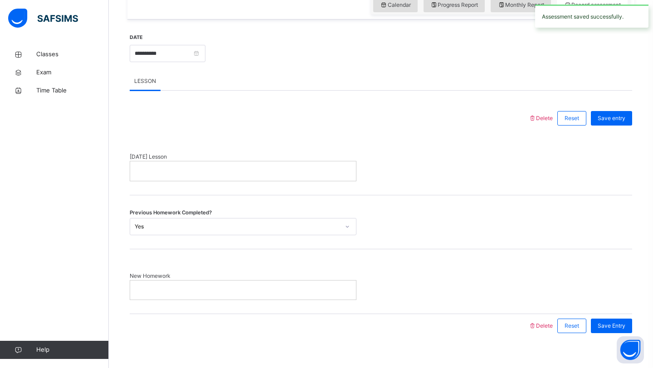
scroll to position [326, 0]
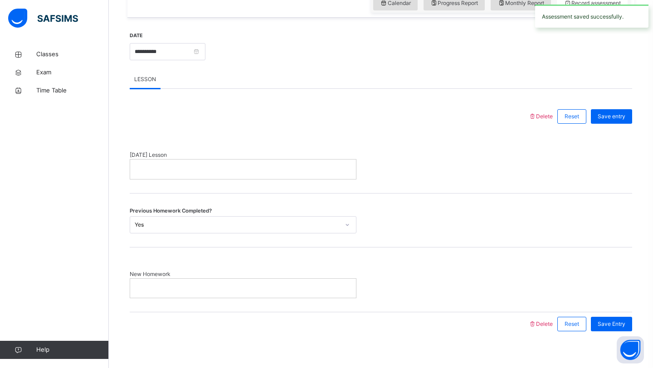
click at [305, 180] on div "[DATE] Lesson" at bounding box center [381, 160] width 503 height 65
click at [305, 170] on p at bounding box center [243, 169] width 212 height 8
click at [206, 291] on p at bounding box center [243, 288] width 212 height 8
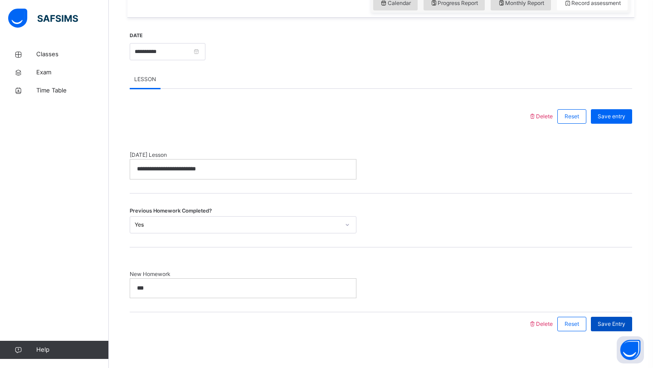
click at [604, 323] on span "Save Entry" at bounding box center [612, 324] width 28 height 8
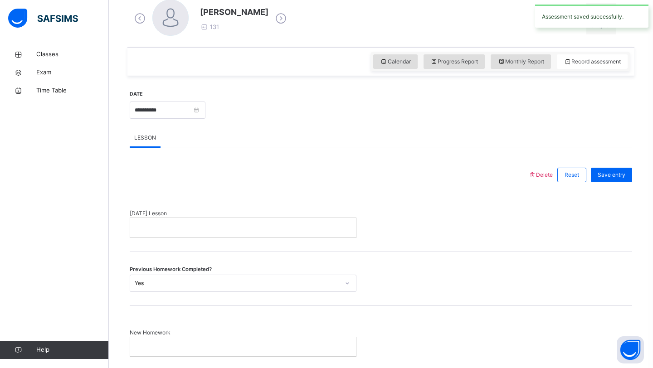
scroll to position [271, 0]
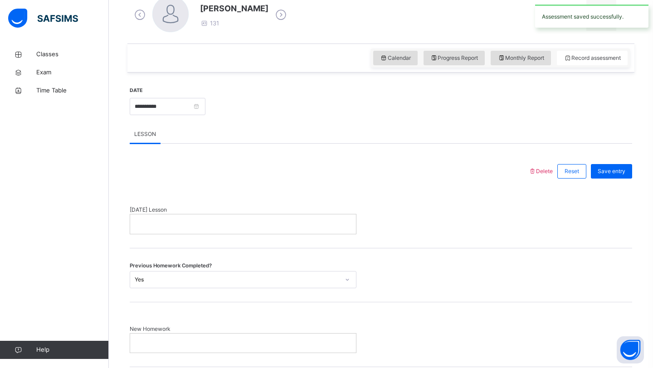
click at [278, 217] on div at bounding box center [243, 224] width 226 height 19
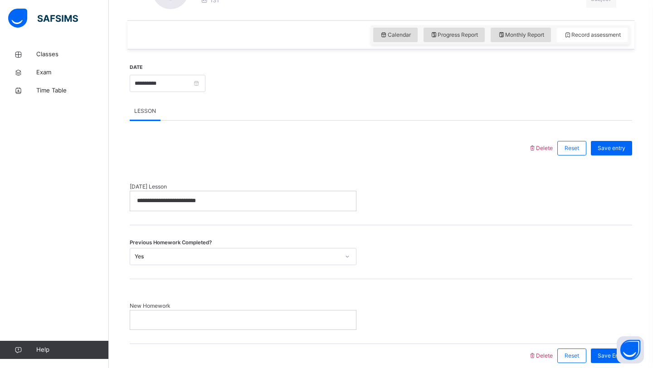
scroll to position [296, 0]
click at [271, 329] on div "New Homework" at bounding box center [381, 310] width 503 height 65
click at [271, 323] on div at bounding box center [243, 318] width 226 height 19
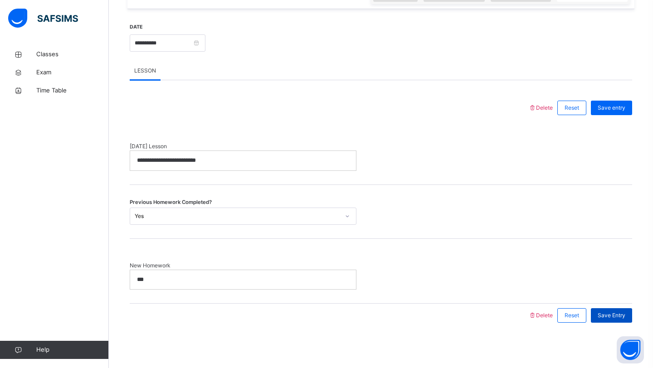
click at [616, 312] on span "Save Entry" at bounding box center [612, 316] width 28 height 8
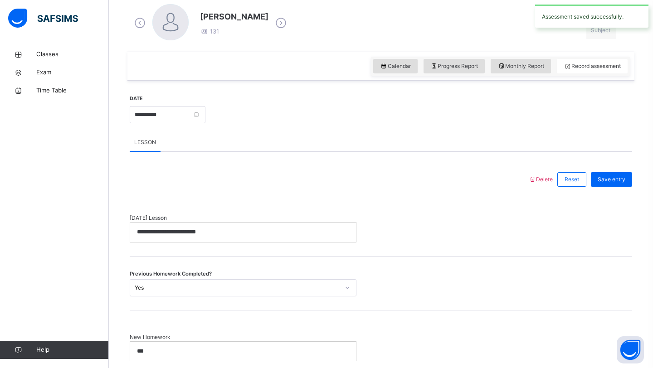
scroll to position [223, 0]
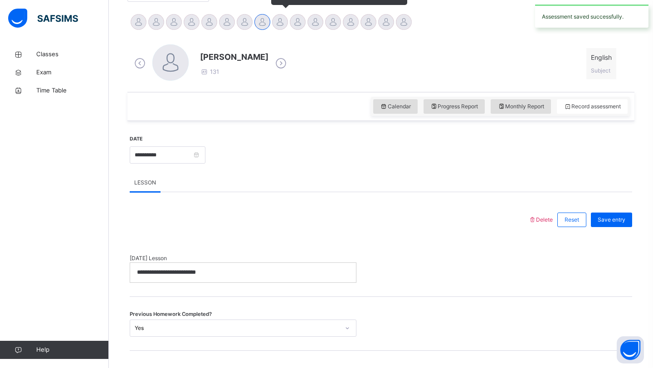
click at [274, 26] on div at bounding box center [280, 22] width 16 height 16
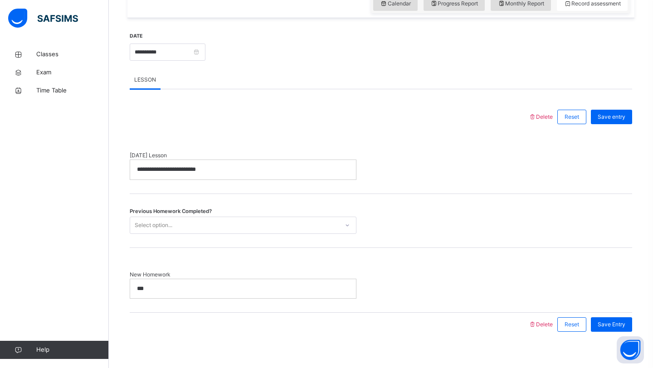
scroll to position [335, 0]
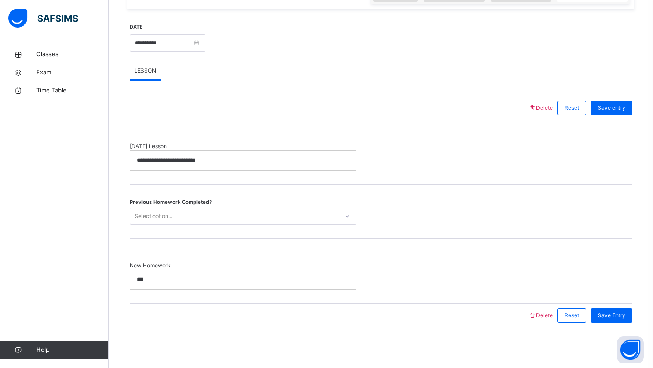
click at [264, 212] on div "Select option..." at bounding box center [234, 216] width 209 height 14
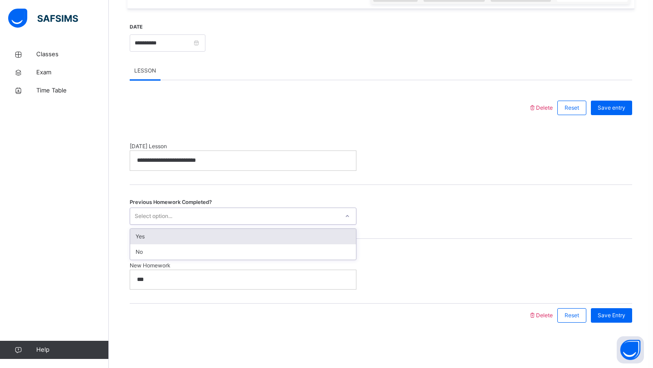
click at [252, 230] on div "Yes" at bounding box center [243, 236] width 226 height 15
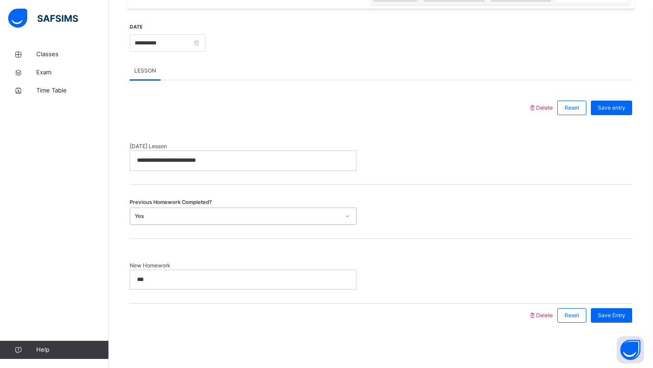
click at [239, 272] on div "***" at bounding box center [243, 279] width 226 height 19
click at [615, 318] on span "Save Entry" at bounding box center [612, 316] width 28 height 8
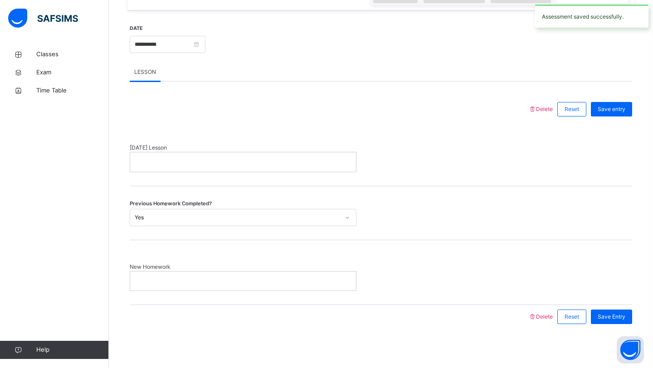
scroll to position [333, 0]
click at [302, 151] on span "[DATE] Lesson" at bounding box center [243, 148] width 227 height 8
click at [302, 172] on div at bounding box center [243, 162] width 227 height 20
click at [303, 163] on p at bounding box center [243, 162] width 212 height 8
click at [261, 171] on div at bounding box center [243, 162] width 226 height 19
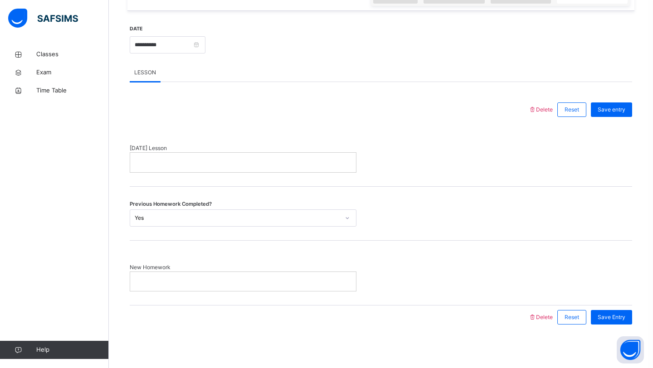
scroll to position [0, 0]
click at [262, 274] on div at bounding box center [243, 281] width 226 height 19
click at [604, 315] on span "Save Entry" at bounding box center [612, 317] width 28 height 8
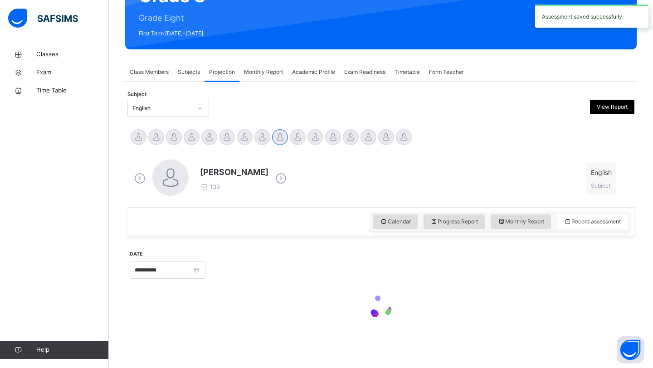
scroll to position [333, 0]
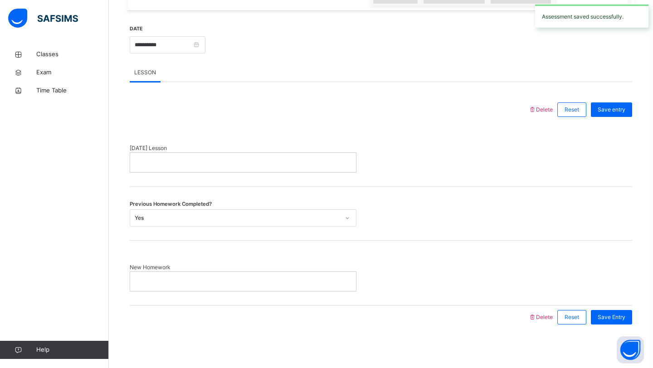
click at [314, 150] on span "[DATE] Lesson" at bounding box center [243, 148] width 227 height 8
click at [314, 161] on p at bounding box center [243, 162] width 212 height 8
click at [276, 265] on span "New Homework" at bounding box center [243, 268] width 227 height 8
click at [276, 275] on div at bounding box center [243, 281] width 226 height 19
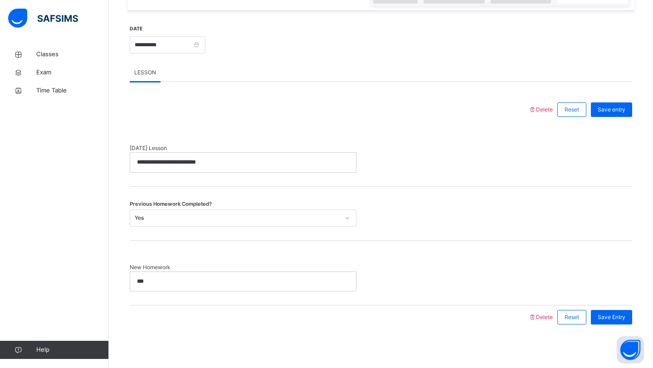
click at [609, 325] on div "Save Entry" at bounding box center [609, 318] width 46 height 24
click at [614, 310] on div "Save Entry" at bounding box center [611, 317] width 41 height 15
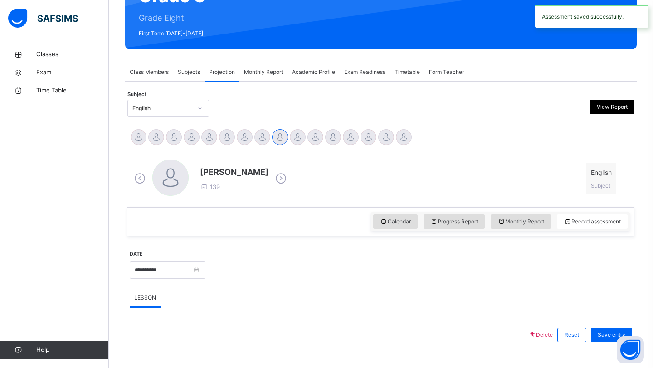
scroll to position [333, 0]
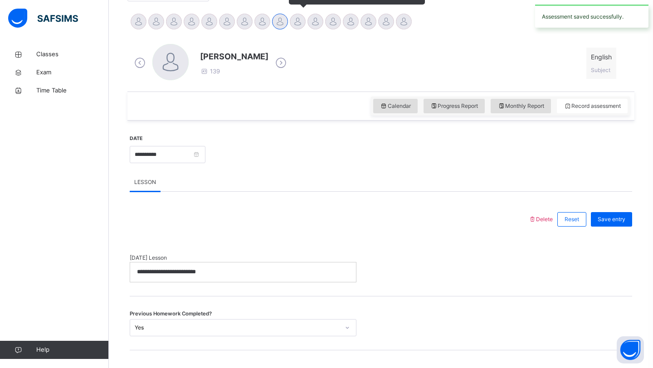
click at [296, 24] on div at bounding box center [298, 22] width 16 height 16
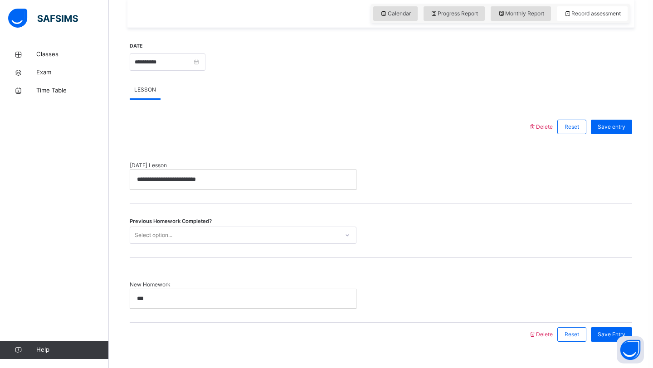
scroll to position [332, 0]
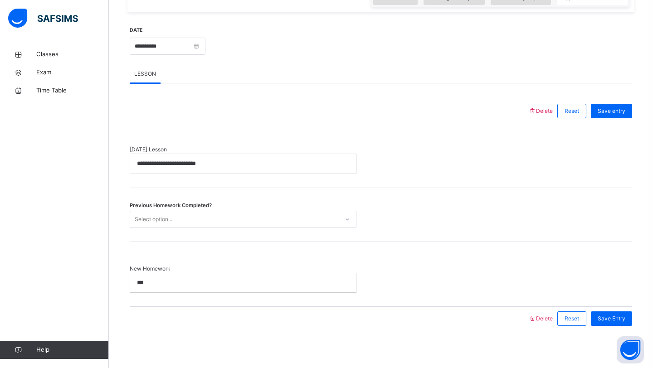
click at [210, 218] on div "Select option..." at bounding box center [234, 219] width 209 height 14
click at [203, 236] on div "Yes" at bounding box center [243, 239] width 226 height 15
click at [617, 321] on span "Save Entry" at bounding box center [612, 319] width 28 height 8
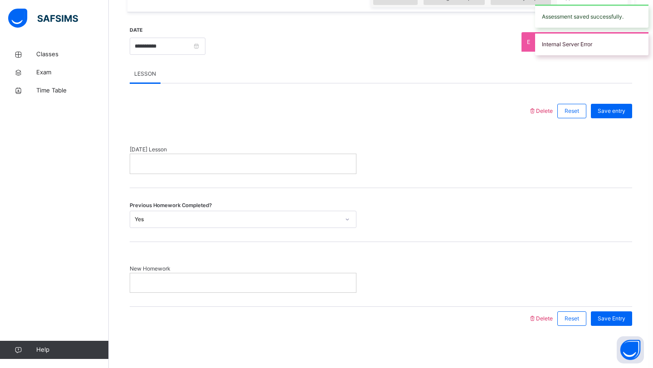
click at [321, 142] on div "[DATE] Lesson" at bounding box center [381, 155] width 503 height 65
click at [315, 159] on div at bounding box center [243, 163] width 226 height 19
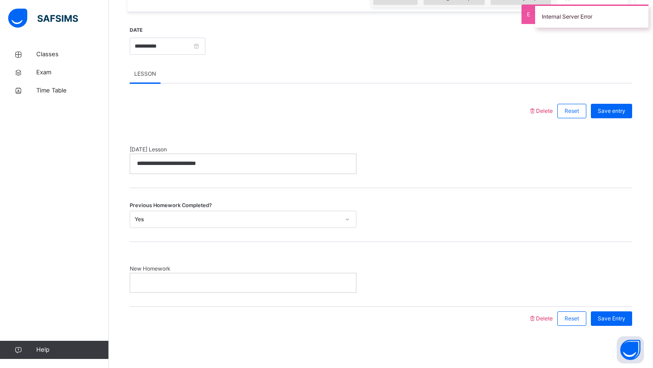
scroll to position [0, 0]
click at [308, 286] on p at bounding box center [243, 283] width 212 height 8
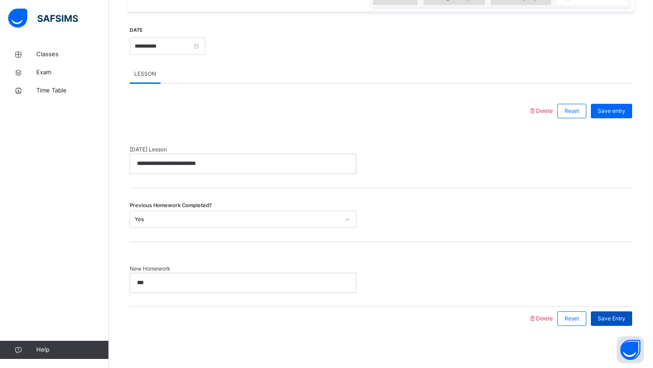
click at [610, 323] on div "Save Entry" at bounding box center [611, 319] width 41 height 15
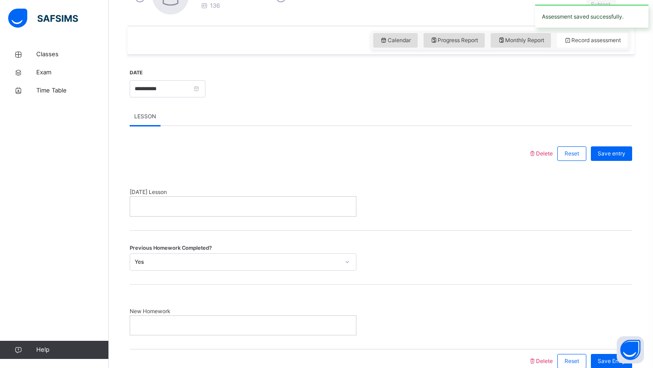
scroll to position [299, 0]
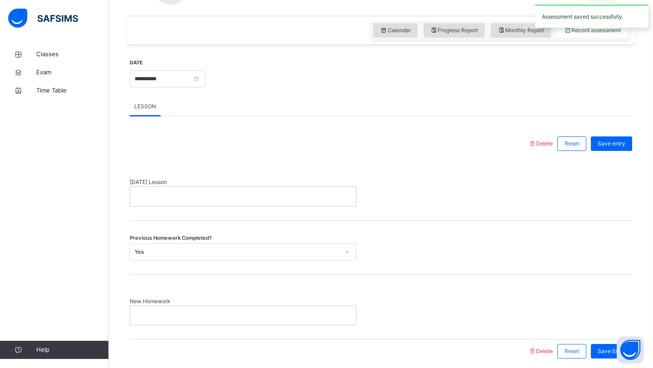
click at [323, 198] on p at bounding box center [243, 196] width 212 height 8
click at [292, 316] on p at bounding box center [243, 316] width 212 height 8
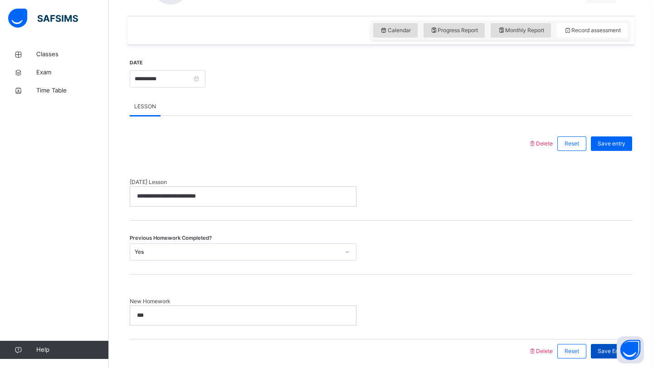
click at [606, 350] on span "Save Entry" at bounding box center [612, 351] width 28 height 8
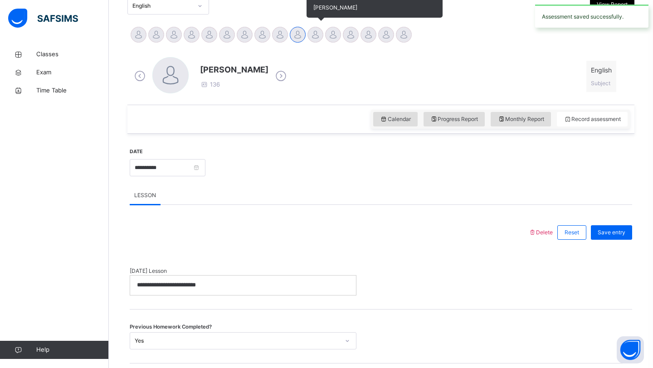
click at [310, 31] on div at bounding box center [316, 35] width 16 height 16
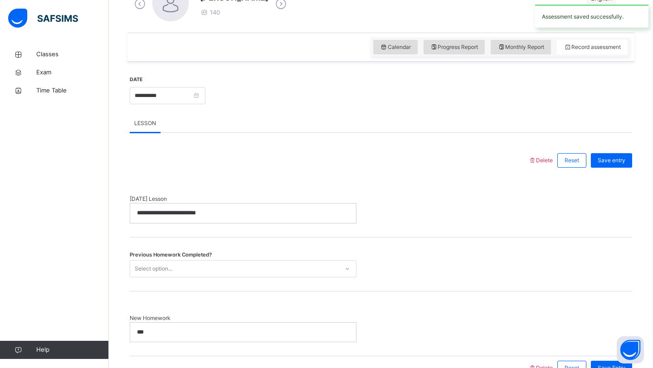
scroll to position [335, 0]
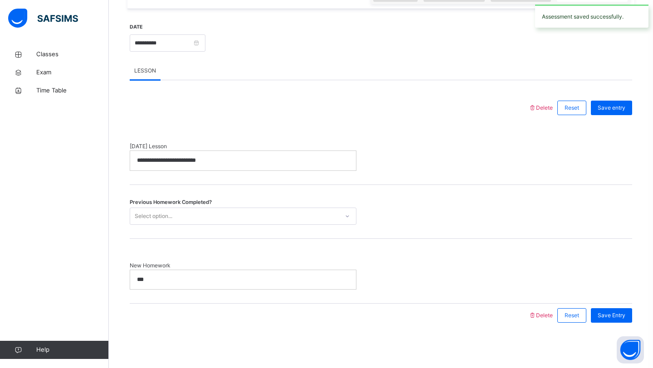
click at [233, 206] on div "Previous Homework Completed? Select option..." at bounding box center [381, 212] width 503 height 54
click at [233, 220] on div "Select option..." at bounding box center [234, 216] width 209 height 14
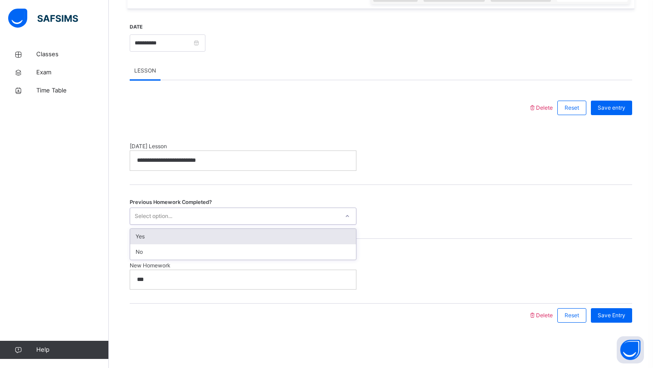
click at [223, 234] on div "Yes" at bounding box center [243, 236] width 226 height 15
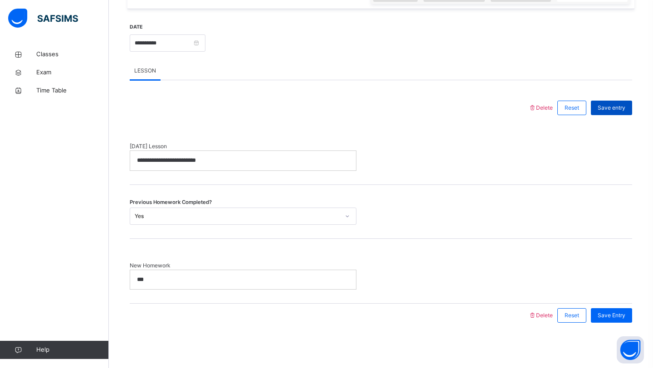
click at [623, 106] on span "Save entry" at bounding box center [612, 108] width 28 height 8
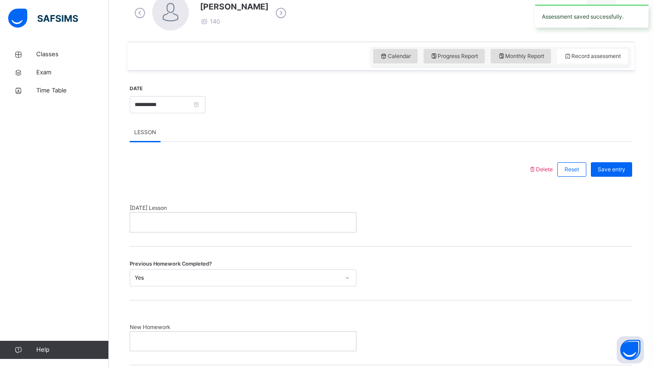
scroll to position [301, 0]
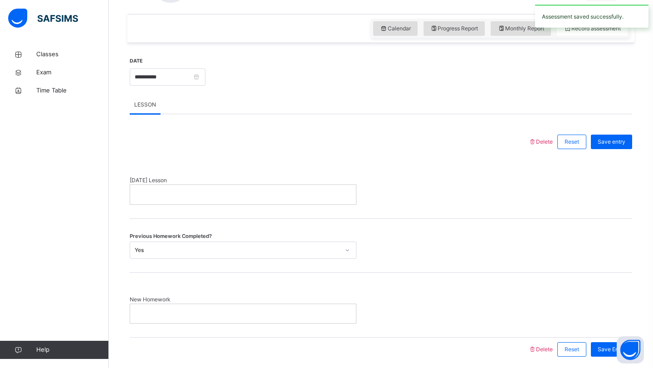
click at [293, 185] on div at bounding box center [243, 194] width 226 height 19
click at [293, 191] on p at bounding box center [243, 195] width 212 height 8
click at [277, 311] on p at bounding box center [243, 314] width 212 height 8
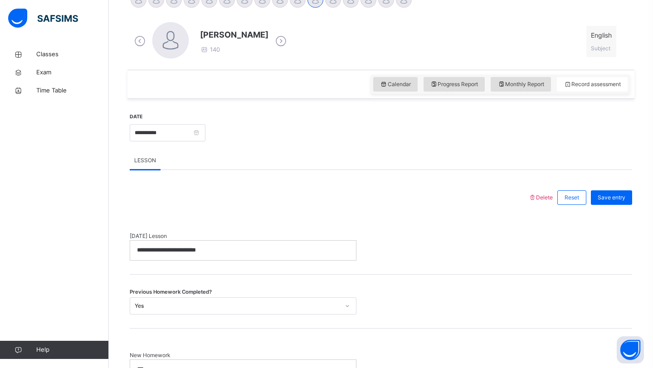
scroll to position [242, 0]
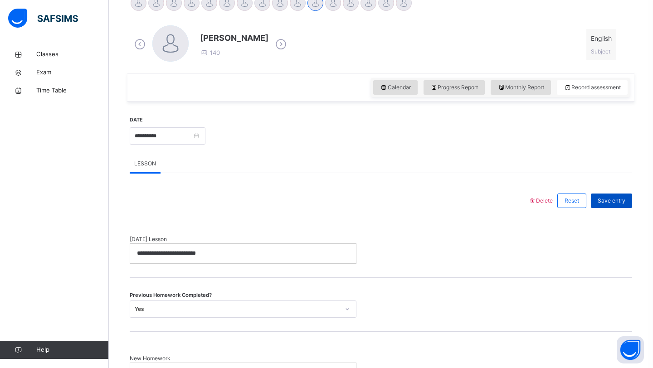
click at [611, 203] on span "Save entry" at bounding box center [612, 201] width 28 height 8
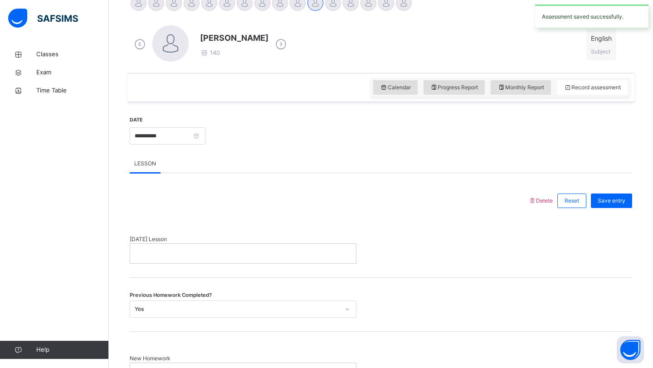
click at [275, 259] on div at bounding box center [243, 253] width 226 height 19
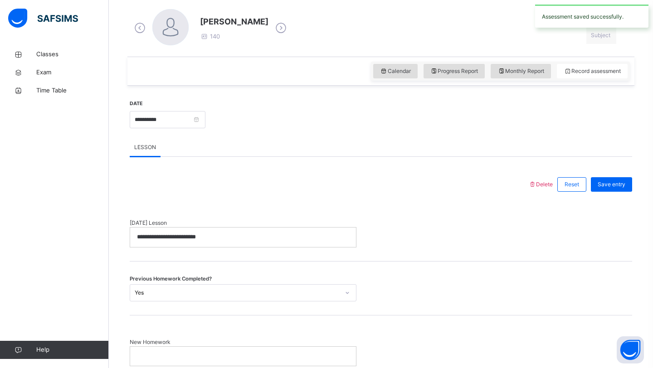
scroll to position [277, 0]
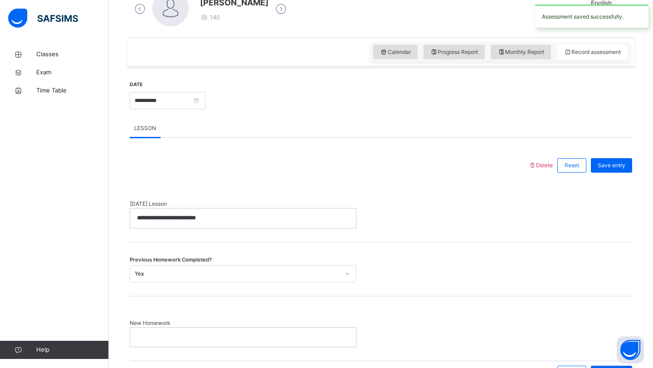
click at [275, 335] on p at bounding box center [243, 337] width 212 height 8
click at [616, 167] on span "Save entry" at bounding box center [612, 165] width 28 height 8
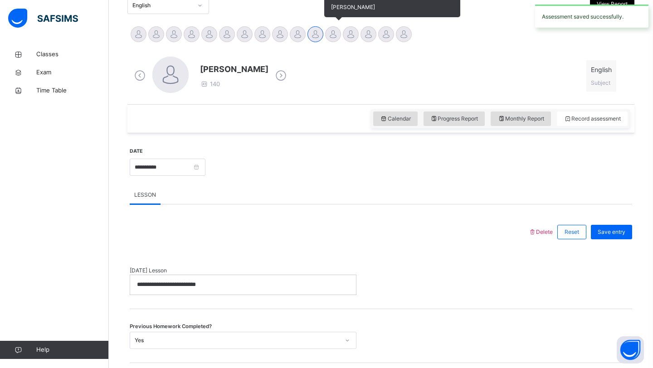
click at [337, 34] on div at bounding box center [333, 34] width 16 height 16
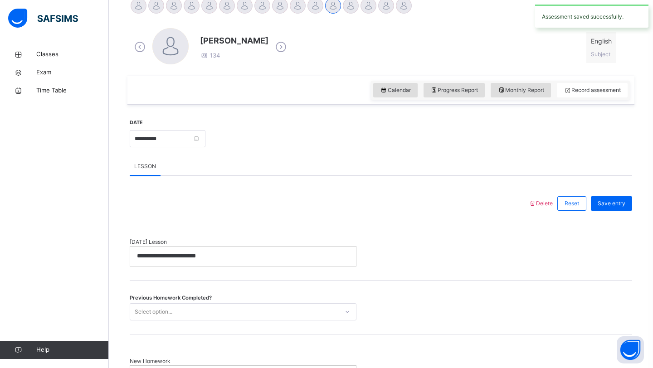
scroll to position [188, 0]
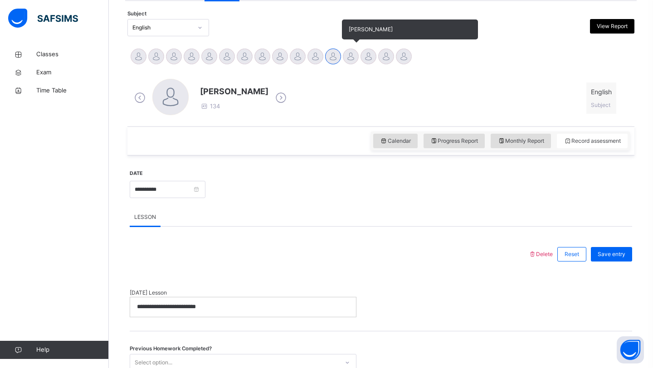
click at [357, 50] on div "[PERSON_NAME]" at bounding box center [351, 58] width 18 height 20
click at [352, 54] on div at bounding box center [351, 57] width 16 height 16
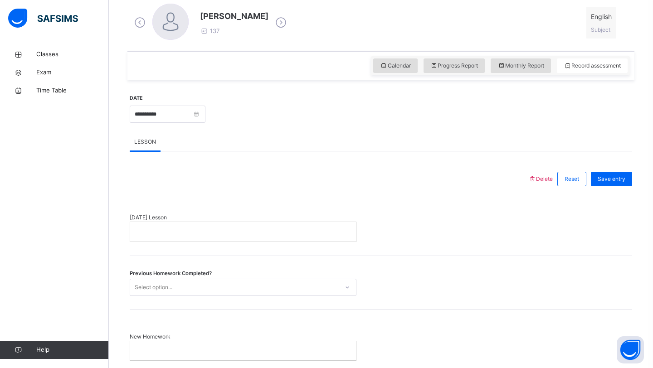
scroll to position [265, 0]
click at [231, 225] on div at bounding box center [243, 230] width 226 height 19
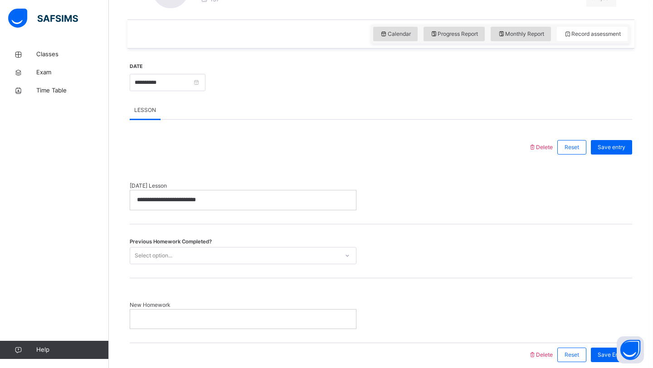
scroll to position [327, 0]
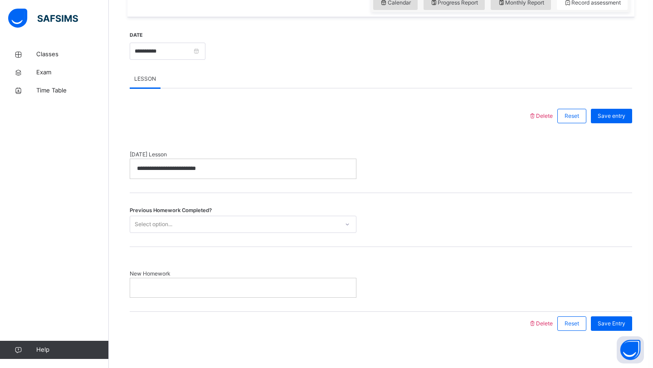
click at [245, 230] on div "Select option..." at bounding box center [234, 224] width 209 height 14
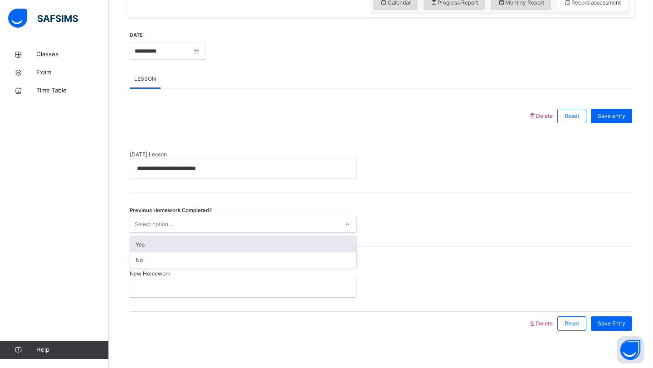
click at [241, 243] on div "Yes" at bounding box center [243, 244] width 226 height 15
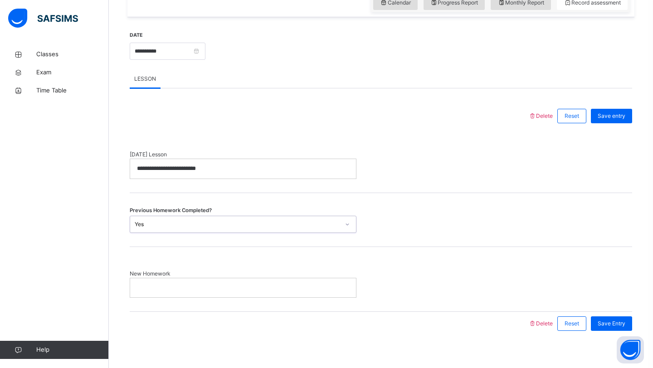
click at [223, 283] on div at bounding box center [243, 288] width 226 height 19
click at [607, 315] on div "Save Entry" at bounding box center [609, 324] width 46 height 24
click at [607, 324] on span "Save Entry" at bounding box center [612, 324] width 28 height 8
click at [307, 170] on p at bounding box center [243, 169] width 212 height 8
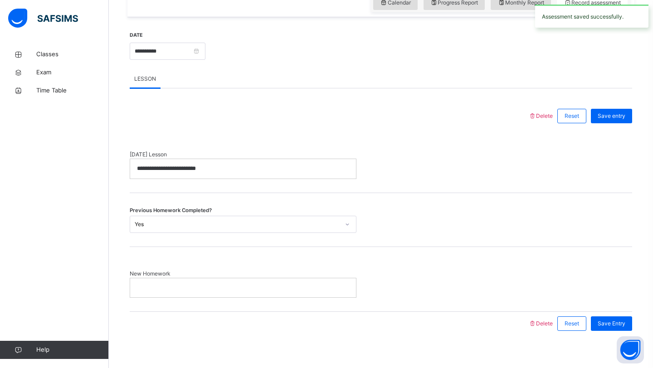
click at [275, 292] on div at bounding box center [243, 288] width 226 height 19
click at [620, 321] on span "Save Entry" at bounding box center [612, 324] width 28 height 8
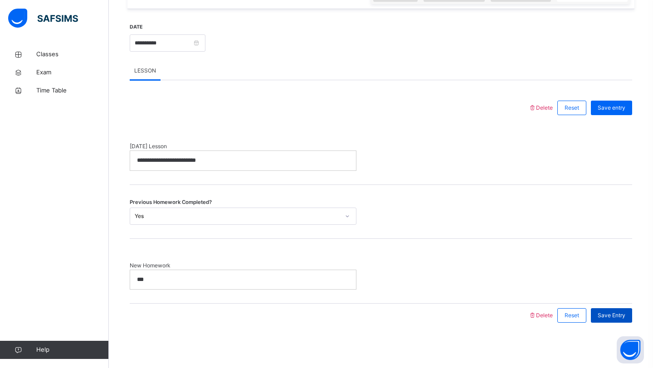
click at [610, 311] on div "Save Entry" at bounding box center [611, 315] width 41 height 15
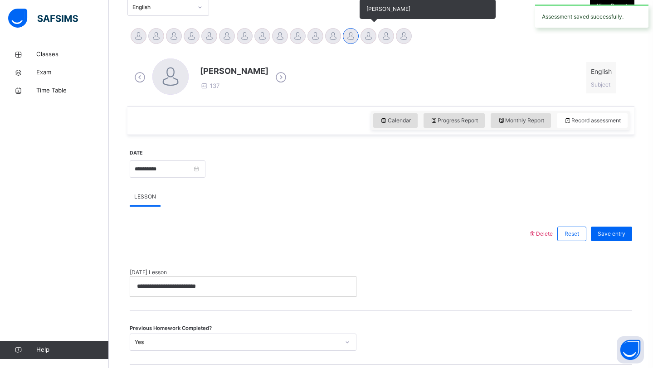
click at [367, 36] on div at bounding box center [369, 36] width 16 height 16
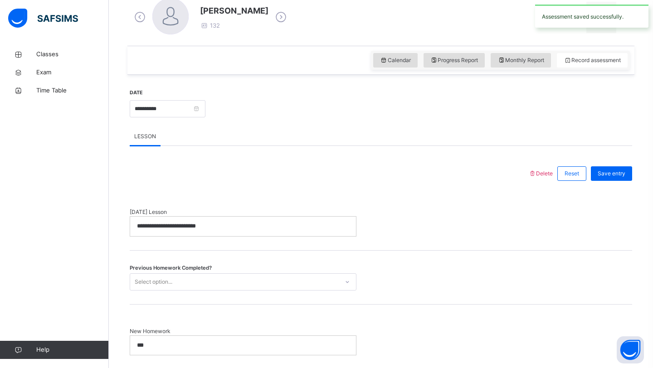
scroll to position [281, 0]
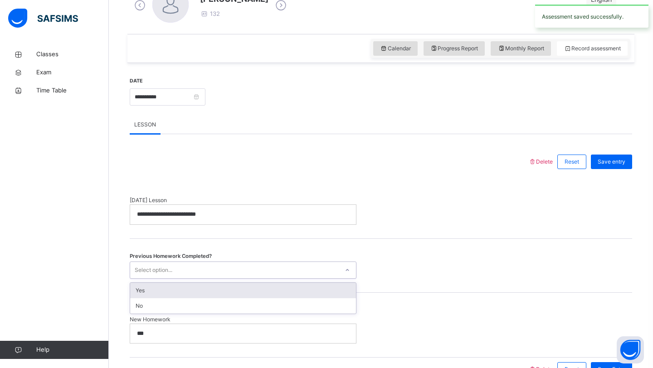
click at [259, 275] on div "Select option..." at bounding box center [234, 270] width 209 height 14
click at [258, 284] on div "Yes" at bounding box center [243, 290] width 226 height 15
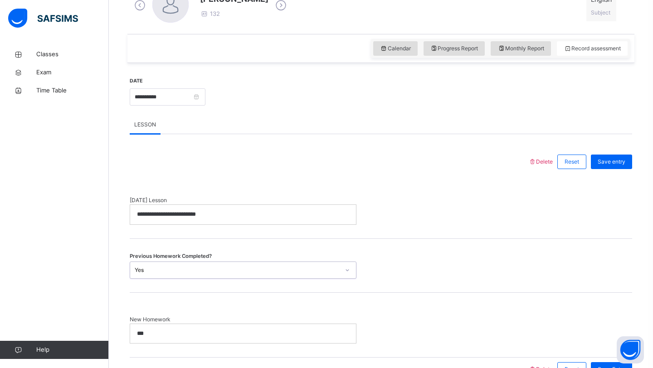
scroll to position [335, 0]
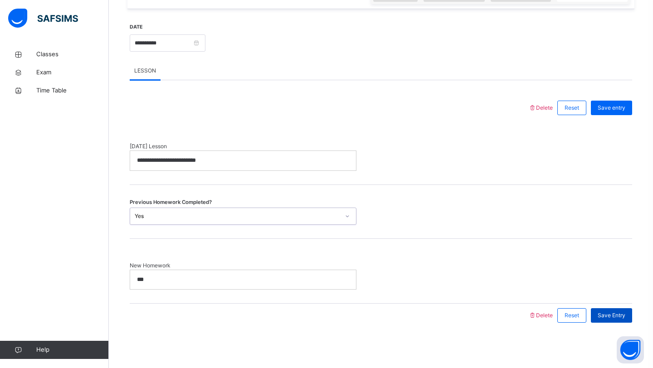
click at [612, 316] on span "Save Entry" at bounding box center [612, 316] width 28 height 8
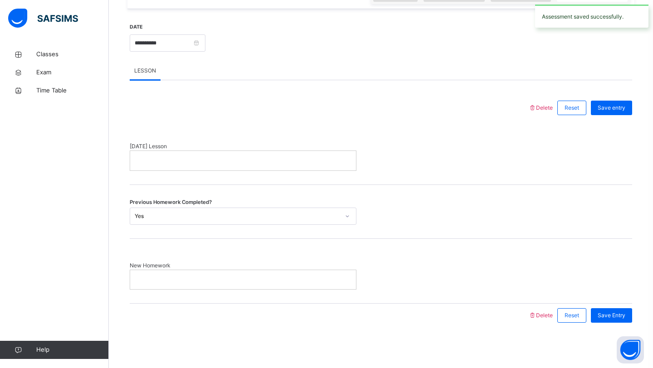
click at [332, 164] on p at bounding box center [243, 160] width 212 height 8
click at [279, 272] on div at bounding box center [243, 279] width 226 height 19
click at [610, 320] on div "Save Entry" at bounding box center [611, 315] width 41 height 15
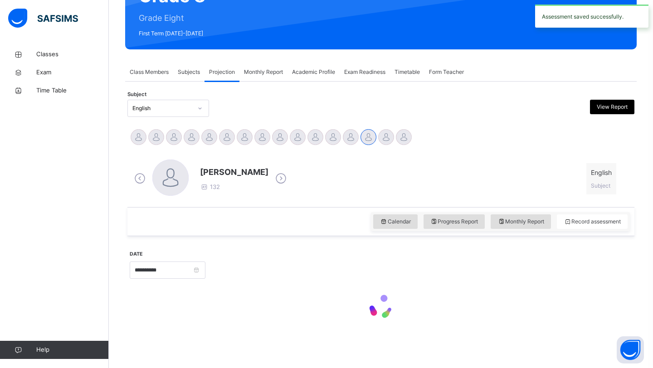
scroll to position [335, 0]
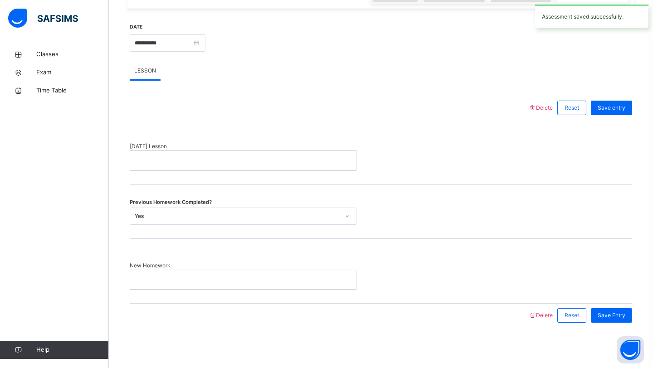
click at [315, 164] on p at bounding box center [243, 160] width 212 height 8
click at [283, 273] on div at bounding box center [243, 279] width 226 height 19
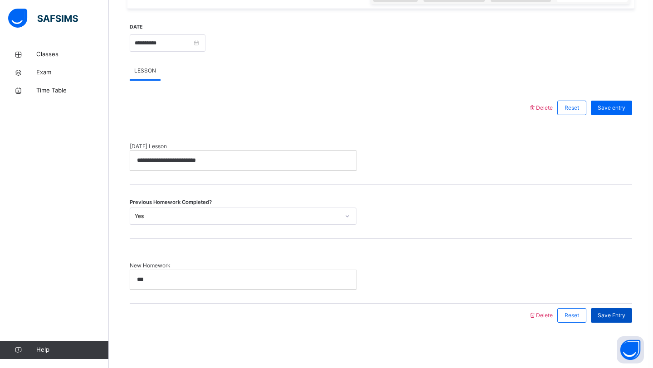
click at [610, 320] on div "Save Entry" at bounding box center [611, 315] width 41 height 15
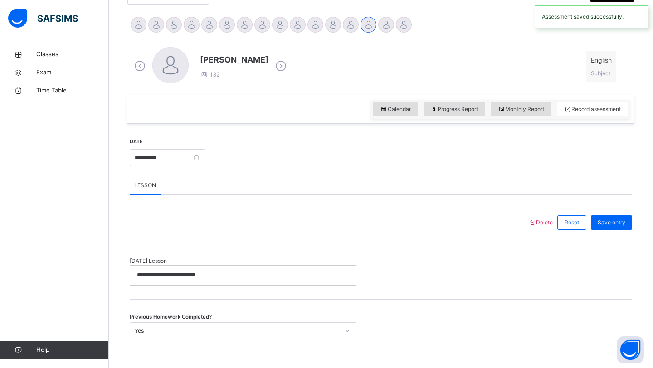
scroll to position [219, 0]
click at [391, 27] on div at bounding box center [386, 26] width 16 height 16
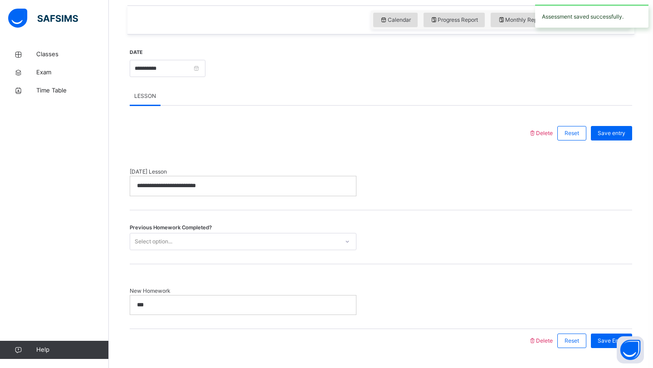
scroll to position [309, 0]
click at [321, 244] on div "Select option..." at bounding box center [234, 242] width 209 height 14
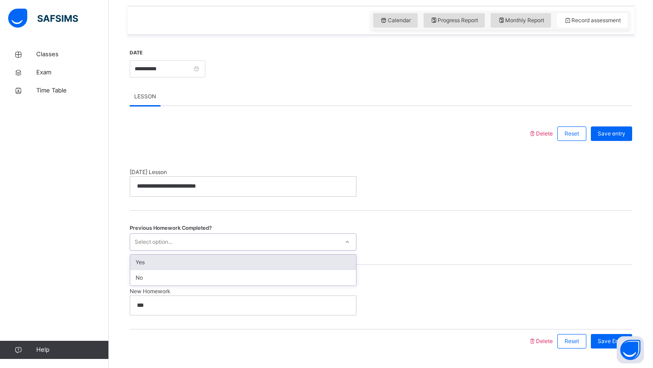
click at [314, 261] on div "Yes" at bounding box center [243, 262] width 226 height 15
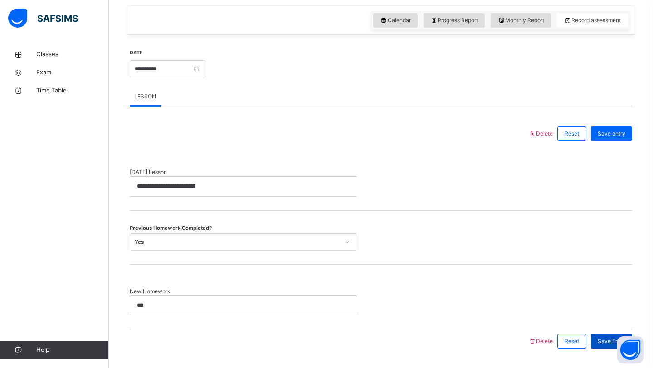
click at [597, 344] on div "Save Entry" at bounding box center [611, 341] width 41 height 15
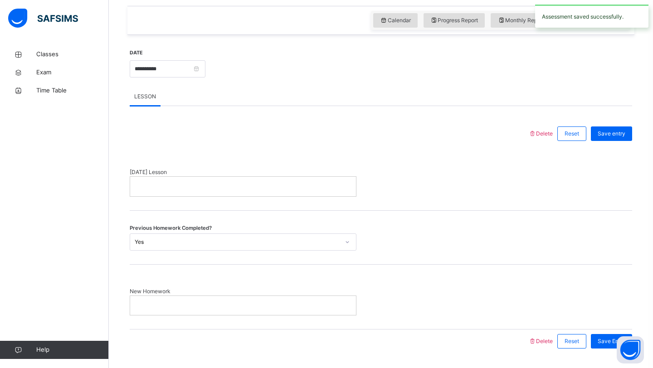
click at [348, 176] on span "[DATE] Lesson" at bounding box center [243, 172] width 227 height 8
click at [346, 182] on div at bounding box center [243, 186] width 226 height 19
click at [298, 292] on span "New Homework" at bounding box center [243, 292] width 227 height 8
click at [298, 303] on p at bounding box center [243, 306] width 212 height 8
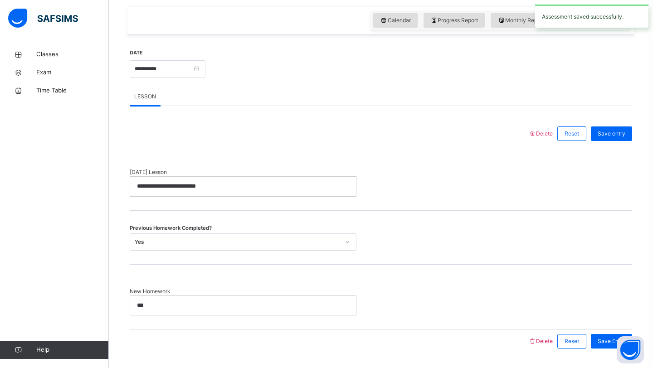
scroll to position [335, 0]
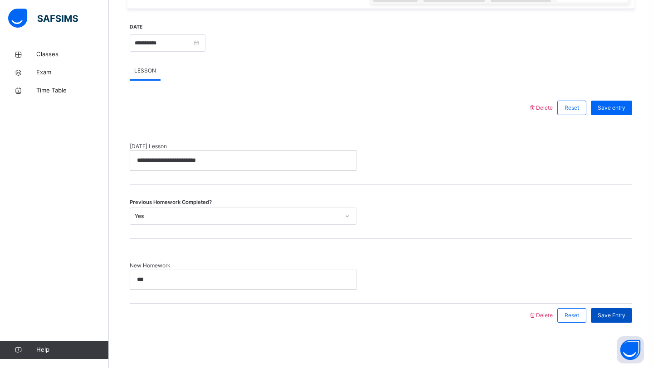
click at [608, 317] on span "Save Entry" at bounding box center [612, 316] width 28 height 8
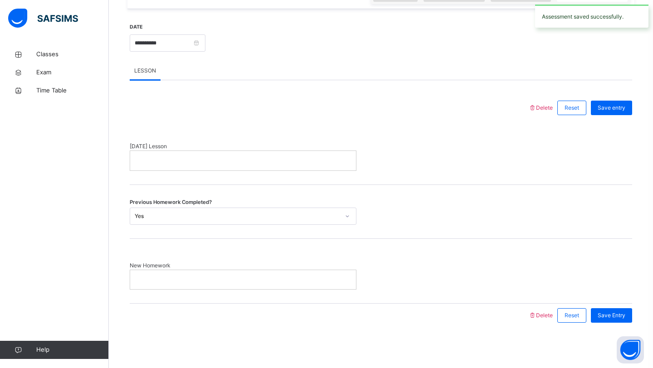
click at [303, 152] on div at bounding box center [243, 160] width 226 height 19
click at [265, 273] on div at bounding box center [243, 279] width 226 height 19
click at [611, 321] on div "Save Entry" at bounding box center [611, 315] width 41 height 15
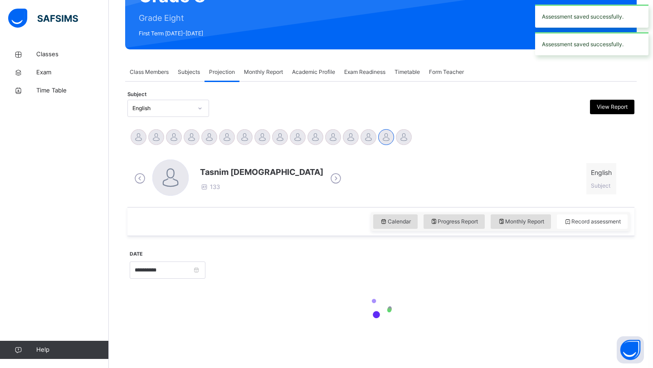
scroll to position [335, 0]
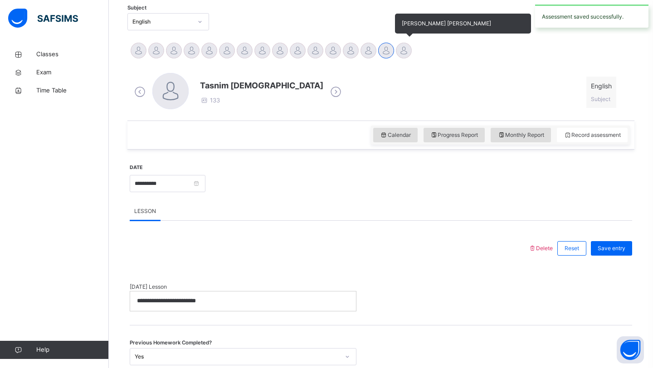
click at [403, 51] on div at bounding box center [404, 51] width 16 height 16
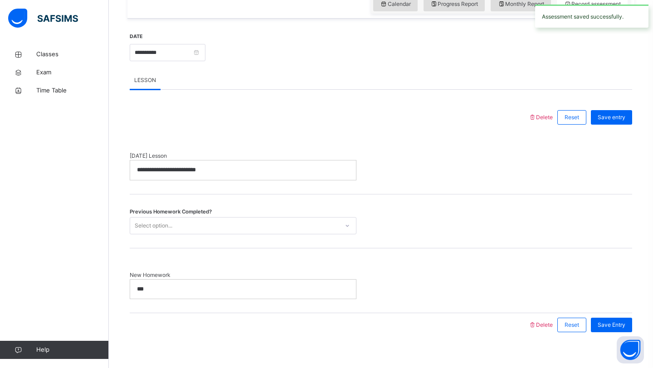
scroll to position [333, 0]
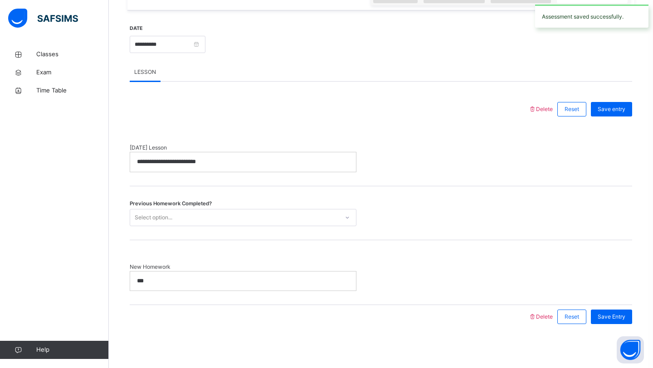
click at [220, 220] on div "Select option..." at bounding box center [234, 217] width 209 height 14
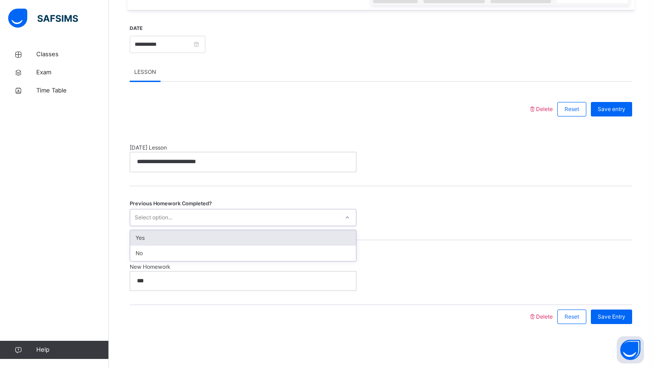
click at [220, 237] on div "Yes" at bounding box center [243, 237] width 226 height 15
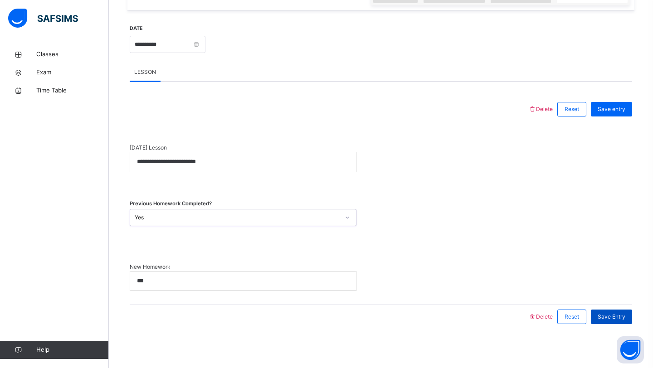
click at [608, 319] on span "Save Entry" at bounding box center [612, 317] width 28 height 8
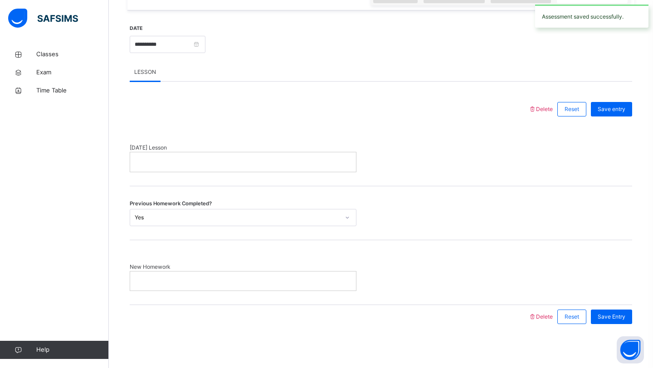
click at [289, 169] on div at bounding box center [243, 161] width 226 height 19
click at [281, 250] on div "New Homework" at bounding box center [381, 272] width 503 height 65
click at [276, 270] on span "New Homework" at bounding box center [243, 267] width 227 height 8
click at [276, 281] on p at bounding box center [243, 281] width 212 height 8
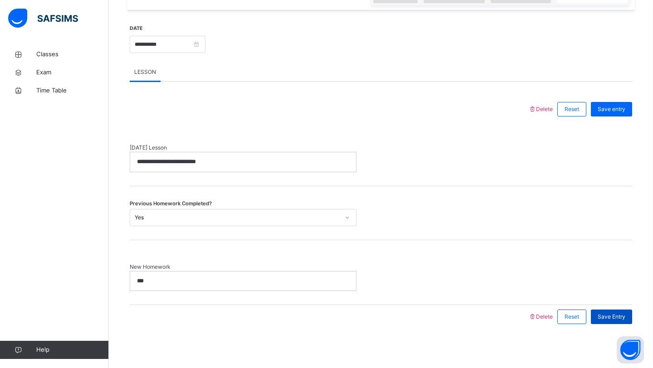
click at [611, 322] on div "Save Entry" at bounding box center [611, 317] width 41 height 15
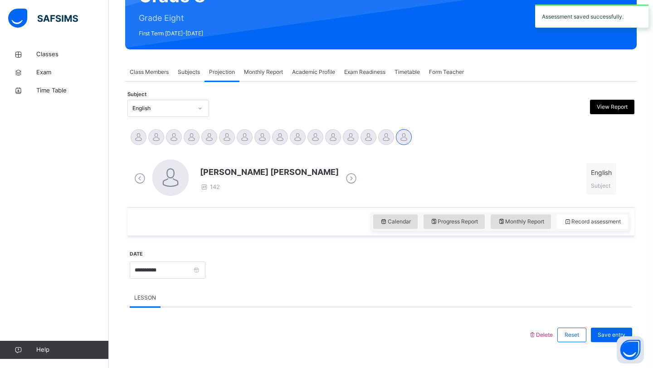
scroll to position [333, 0]
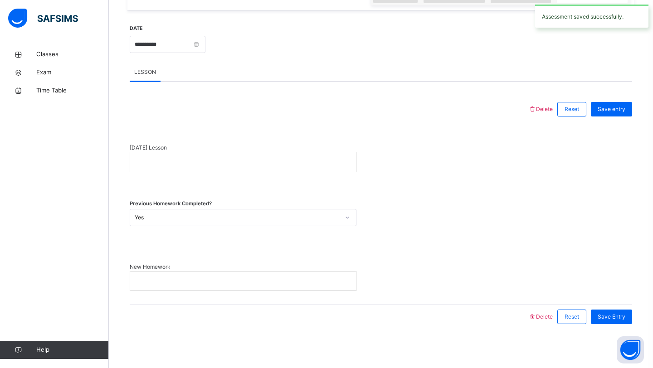
click at [276, 160] on p at bounding box center [243, 162] width 212 height 8
click at [252, 276] on div at bounding box center [243, 281] width 226 height 19
click at [612, 311] on div "Save Entry" at bounding box center [611, 317] width 41 height 15
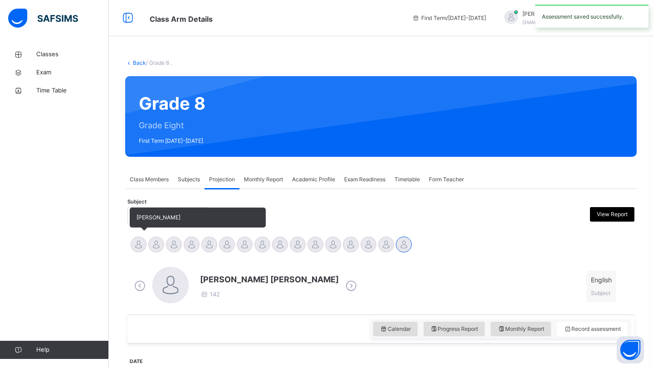
click at [144, 249] on div at bounding box center [139, 245] width 16 height 16
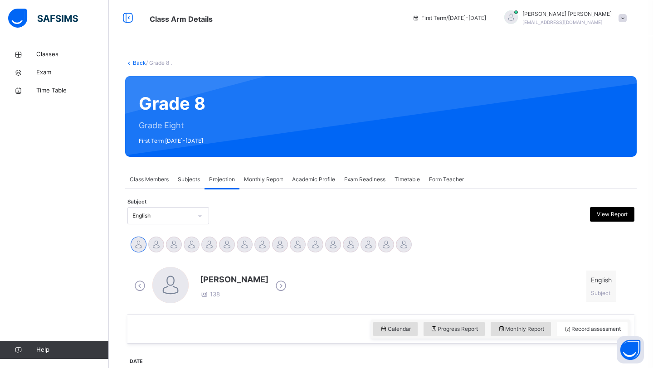
click at [605, 215] on span "View Report" at bounding box center [612, 214] width 31 height 8
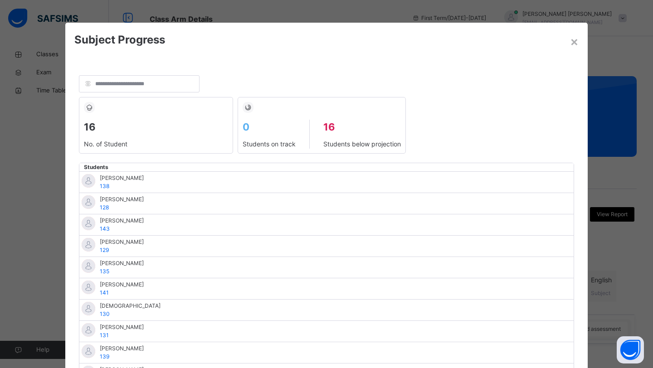
click at [247, 108] on img at bounding box center [248, 107] width 6 height 6
click at [572, 39] on div "×" at bounding box center [574, 41] width 9 height 19
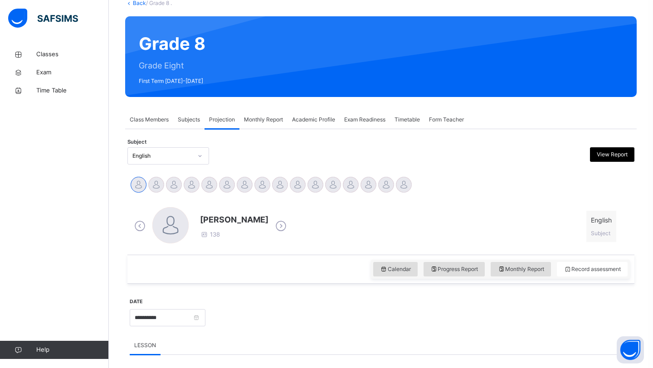
scroll to position [63, 0]
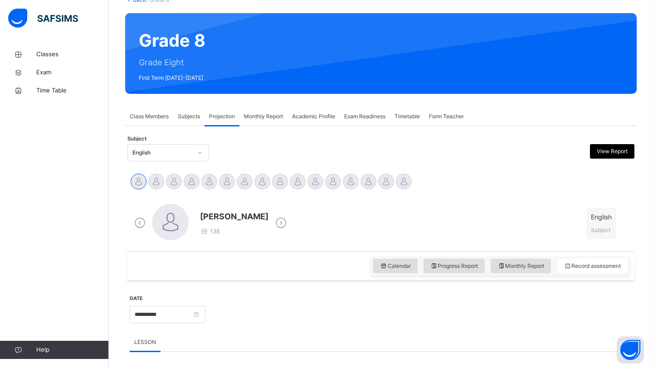
click at [307, 108] on div "Academic Profile" at bounding box center [314, 117] width 52 height 18
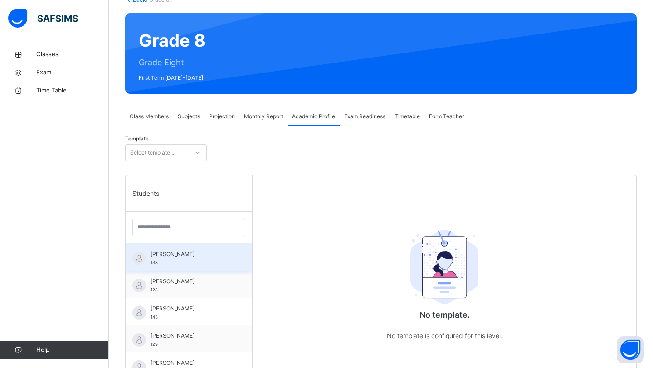
click at [181, 263] on div "[PERSON_NAME] 138" at bounding box center [191, 258] width 81 height 16
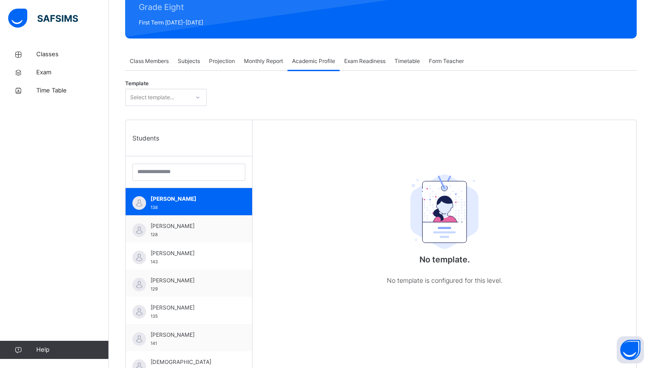
click at [357, 60] on span "Exam Readiness" at bounding box center [364, 61] width 41 height 8
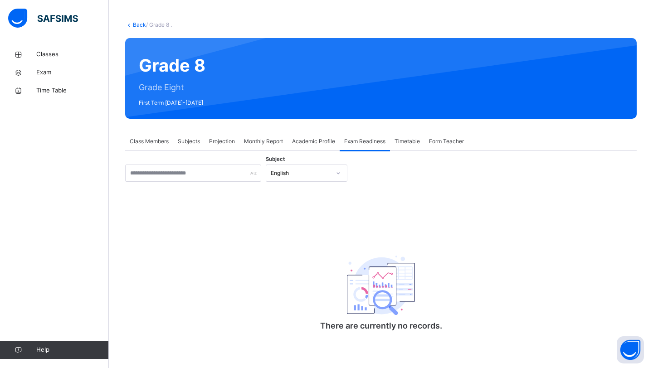
scroll to position [38, 0]
click at [272, 140] on span "Monthly Report" at bounding box center [263, 141] width 39 height 8
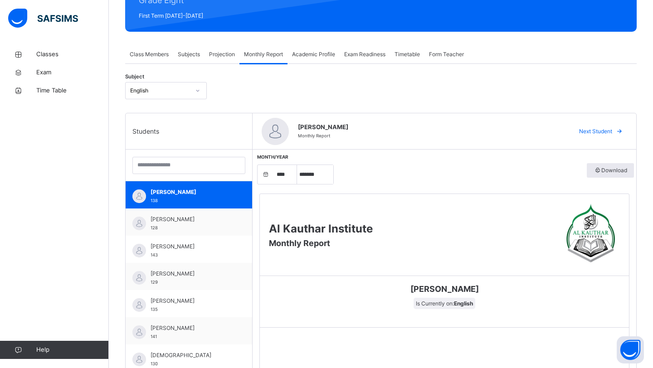
scroll to position [124, 0]
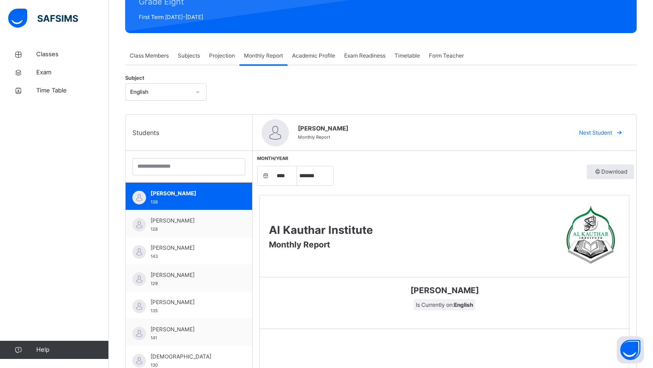
click at [221, 62] on div "Projection" at bounding box center [222, 56] width 35 height 18
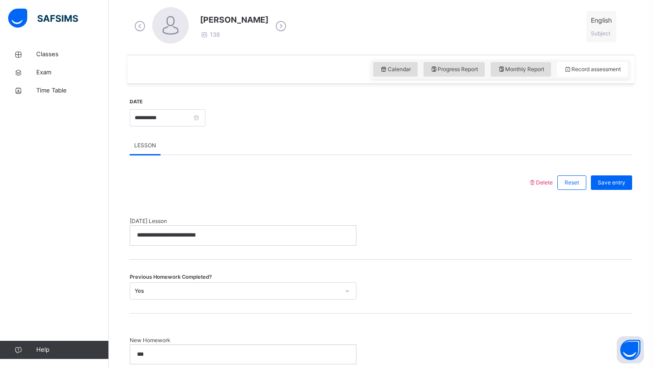
scroll to position [257, 0]
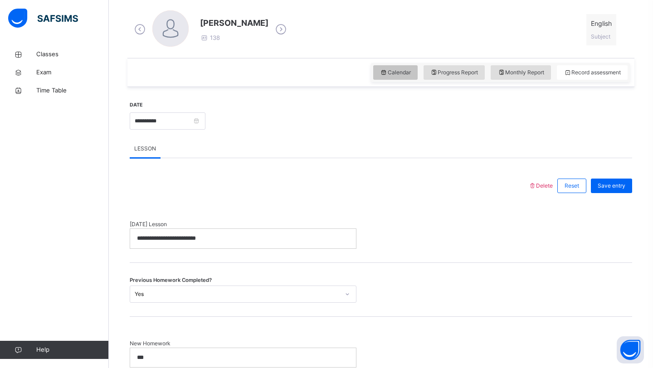
click at [407, 72] on span "Calendar" at bounding box center [395, 72] width 31 height 8
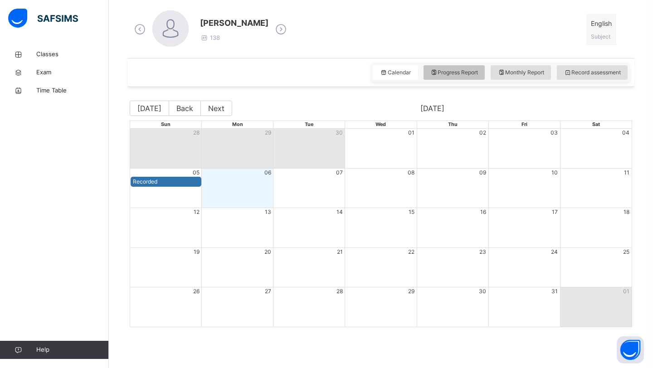
click at [436, 74] on span "Progress Report" at bounding box center [454, 72] width 48 height 8
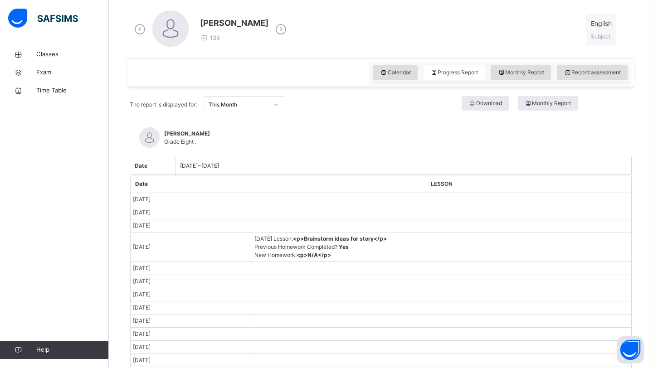
click at [137, 31] on icon at bounding box center [140, 30] width 16 height 14
click at [54, 59] on link "Classes" at bounding box center [54, 54] width 109 height 18
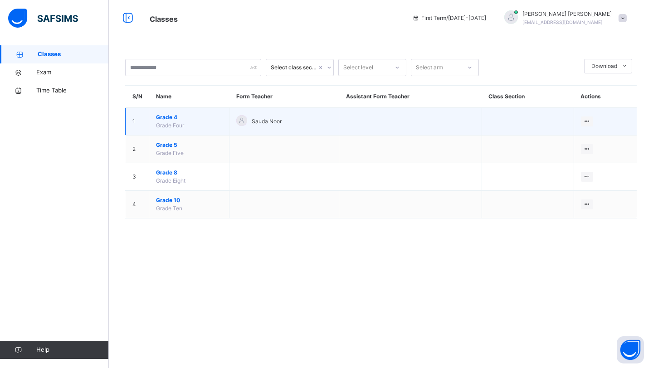
click at [175, 120] on span "Grade 4" at bounding box center [189, 117] width 66 height 8
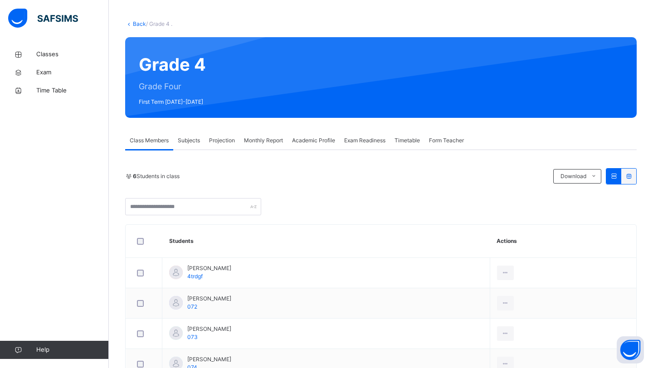
scroll to position [44, 0]
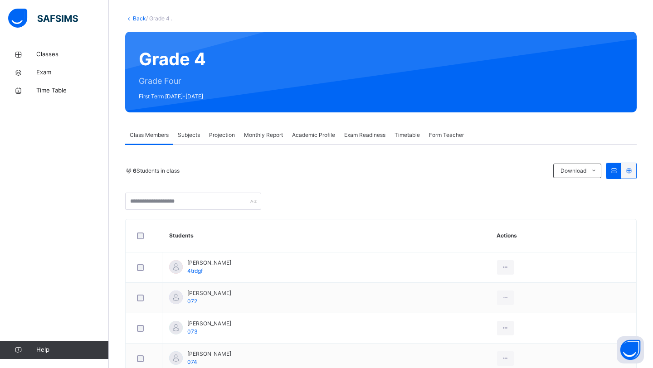
click at [219, 136] on span "Projection" at bounding box center [222, 135] width 26 height 8
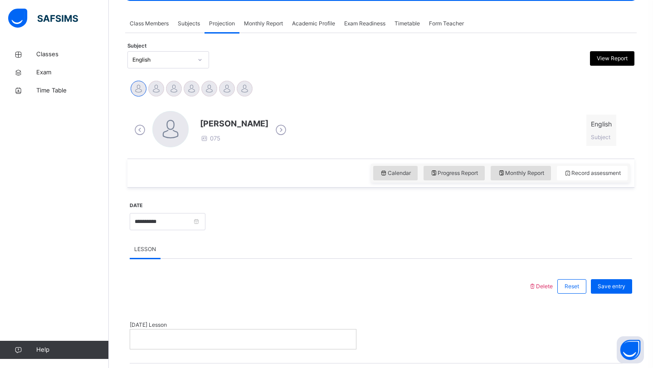
scroll to position [157, 0]
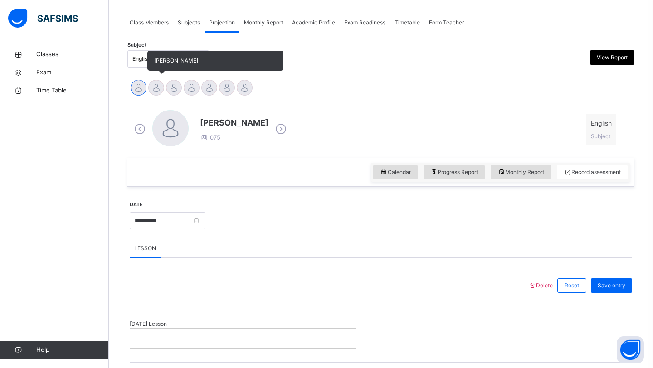
click at [157, 92] on div at bounding box center [156, 88] width 16 height 16
click at [179, 88] on div at bounding box center [174, 88] width 16 height 16
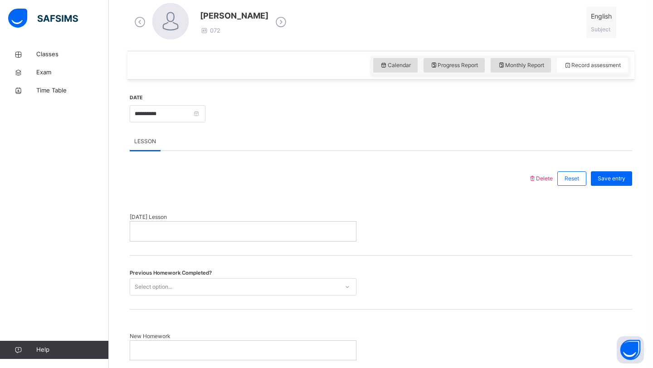
scroll to position [273, 0]
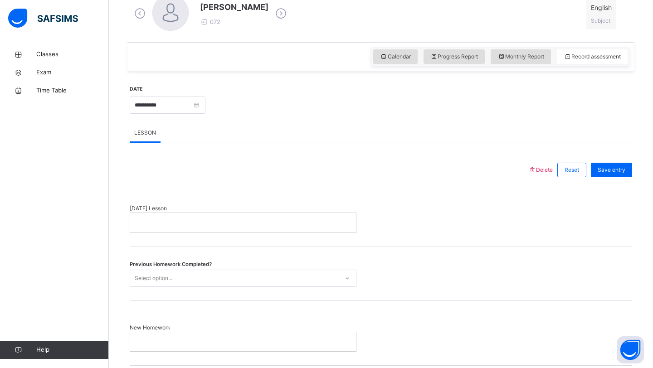
click at [154, 225] on p at bounding box center [243, 223] width 212 height 8
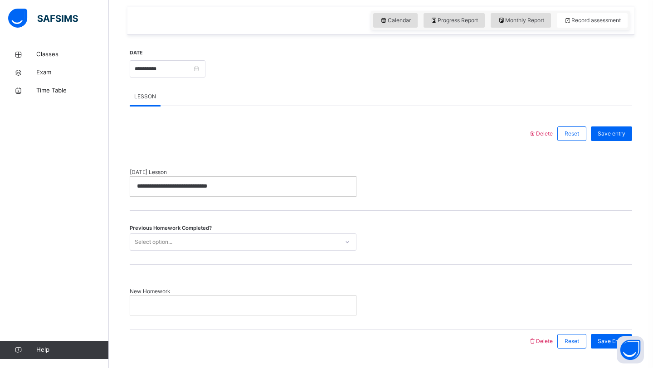
scroll to position [327, 0]
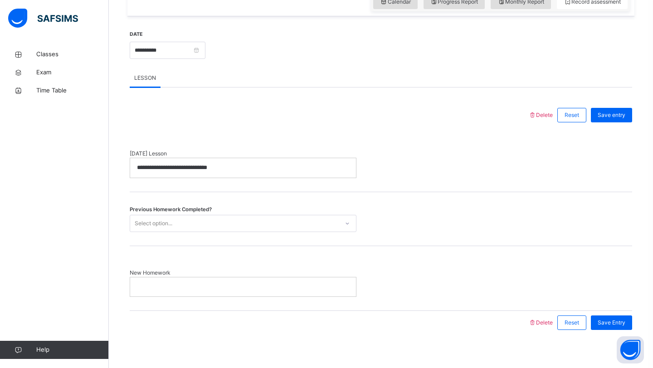
click at [204, 281] on div at bounding box center [243, 287] width 226 height 19
click at [189, 225] on div "Select option..." at bounding box center [234, 223] width 209 height 14
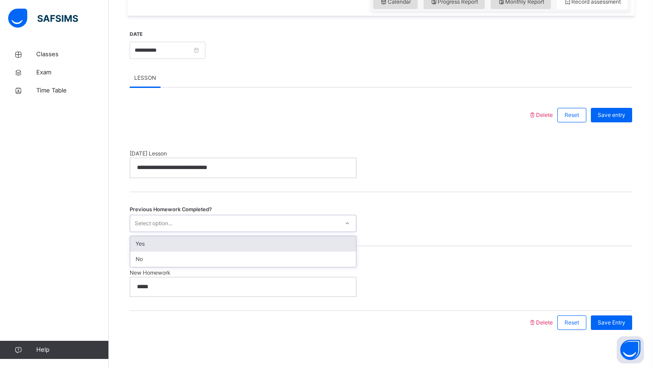
click at [186, 243] on div "Yes" at bounding box center [243, 243] width 226 height 15
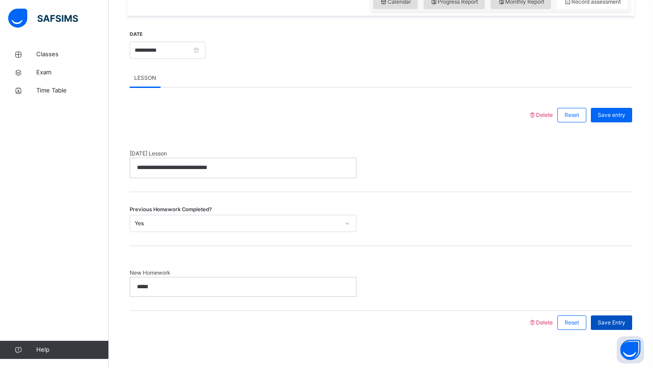
click at [625, 326] on span "Save Entry" at bounding box center [612, 323] width 28 height 8
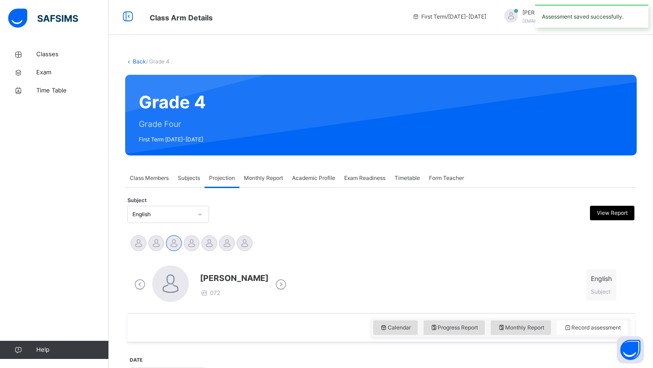
scroll to position [0, 0]
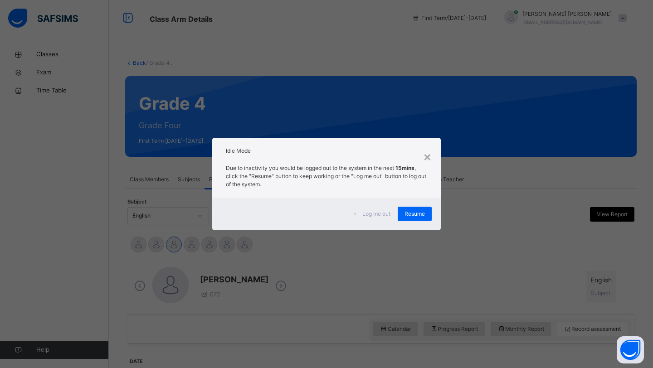
click at [435, 149] on div "Idle Mode" at bounding box center [326, 149] width 229 height 22
click at [427, 155] on div "×" at bounding box center [427, 156] width 9 height 19
